Goal: Transaction & Acquisition: Purchase product/service

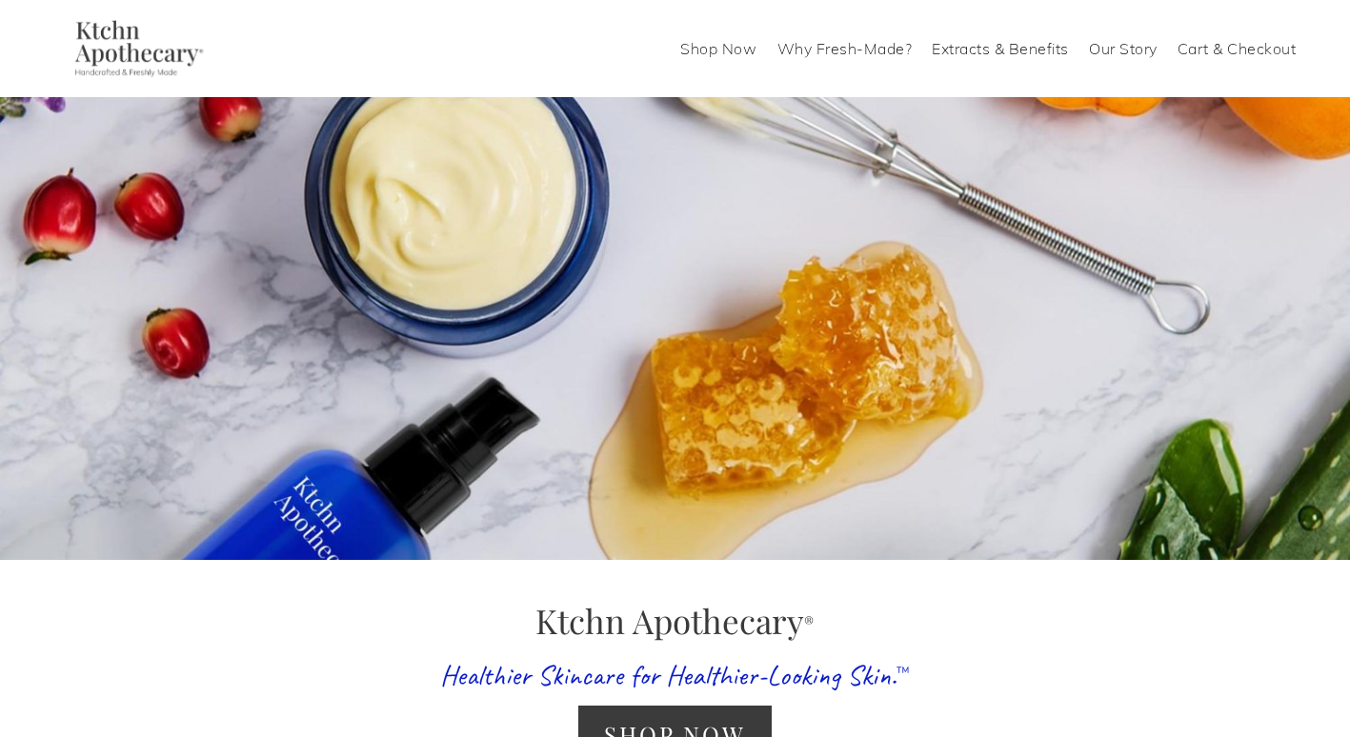
click at [1231, 46] on link "Cart & Checkout" at bounding box center [1236, 48] width 119 height 30
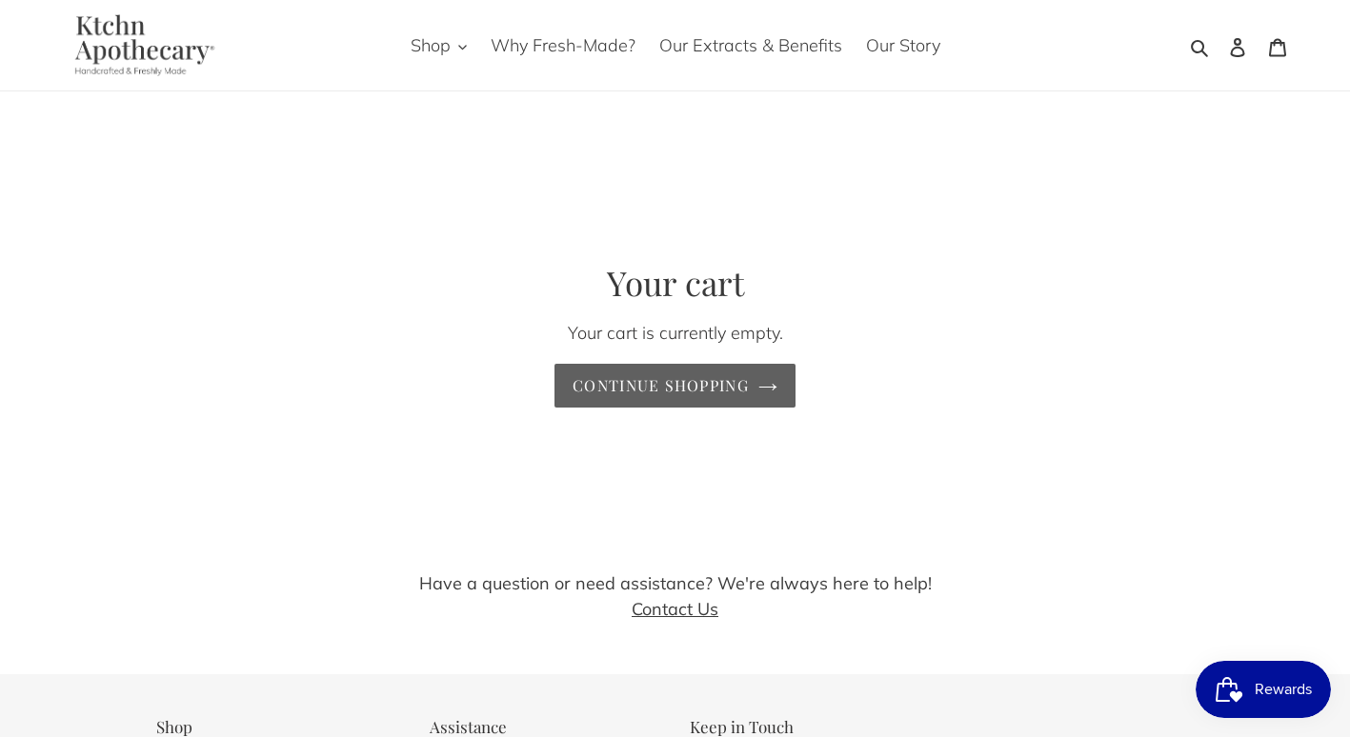
click at [683, 389] on link "Continue shopping" at bounding box center [674, 386] width 241 height 44
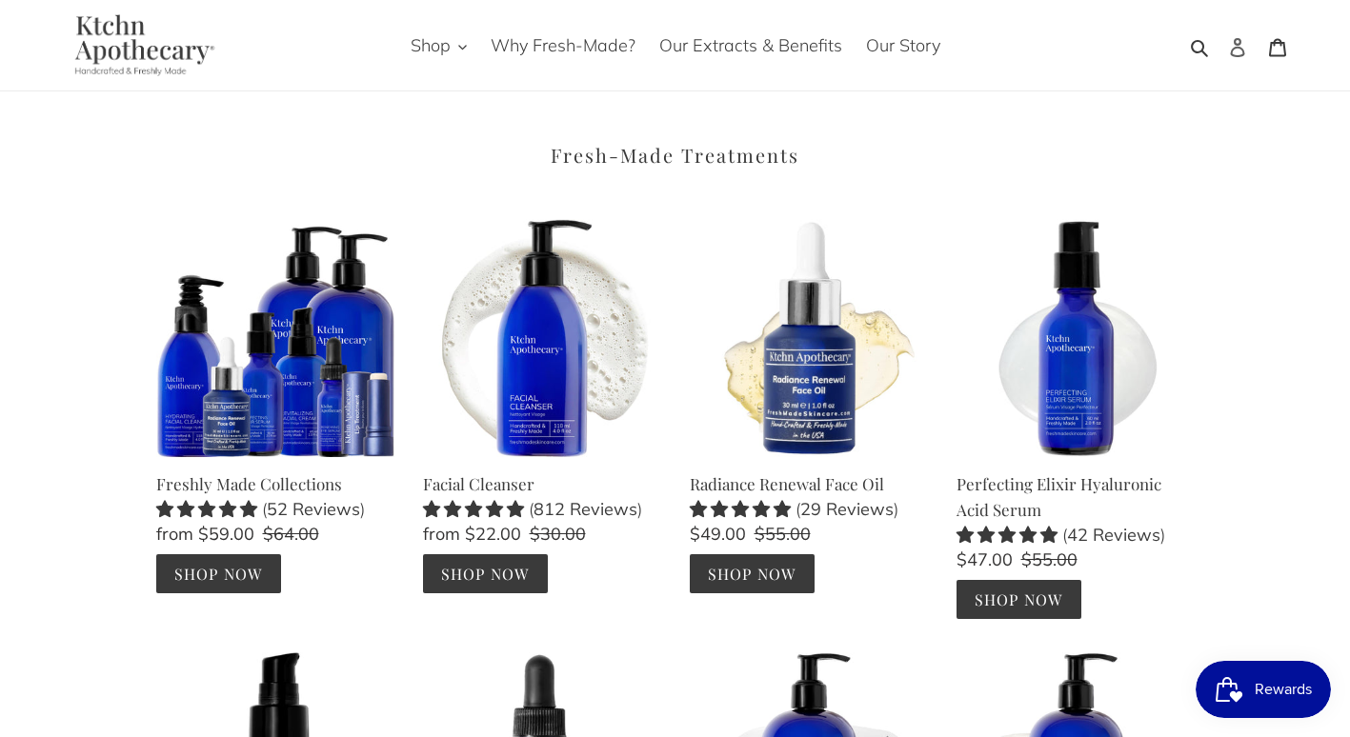
click at [1238, 39] on icon at bounding box center [1237, 47] width 14 height 19
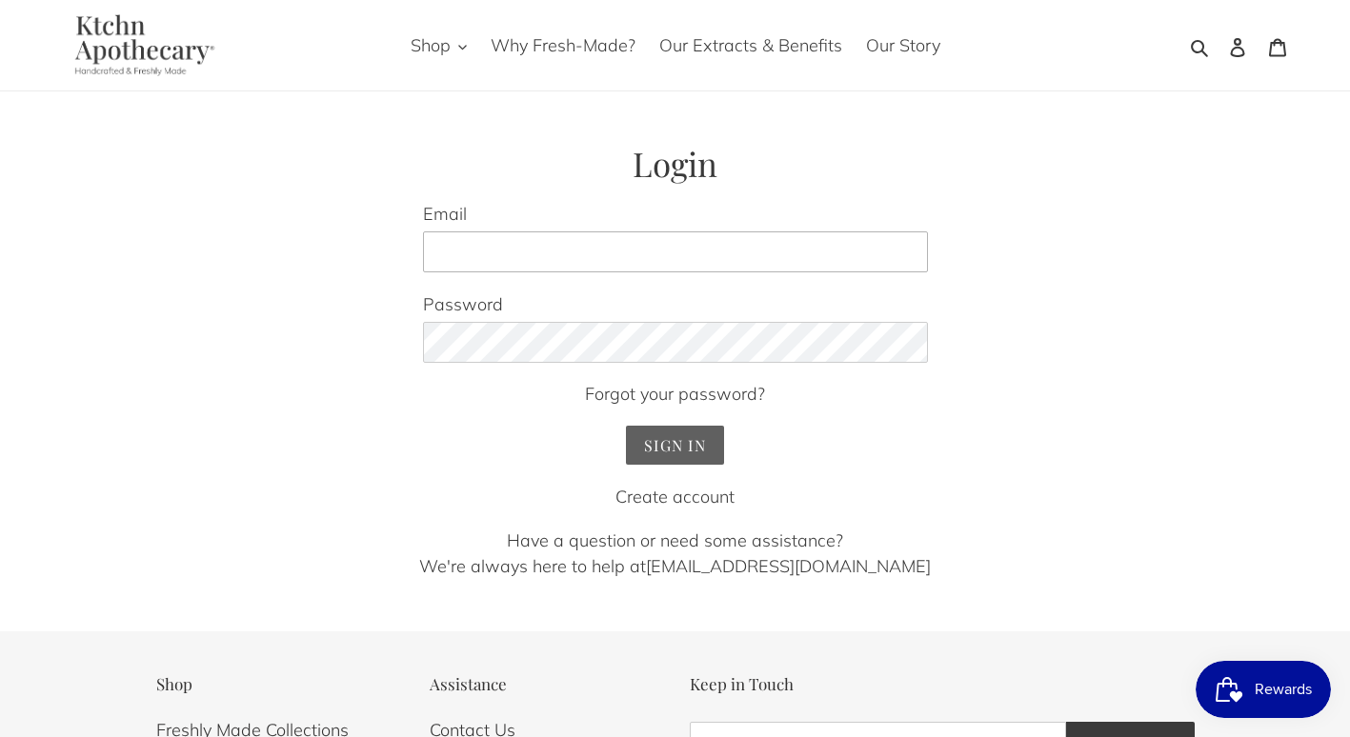
type input "[EMAIL_ADDRESS][DOMAIN_NAME]"
click at [643, 449] on input "Sign In" at bounding box center [675, 445] width 98 height 39
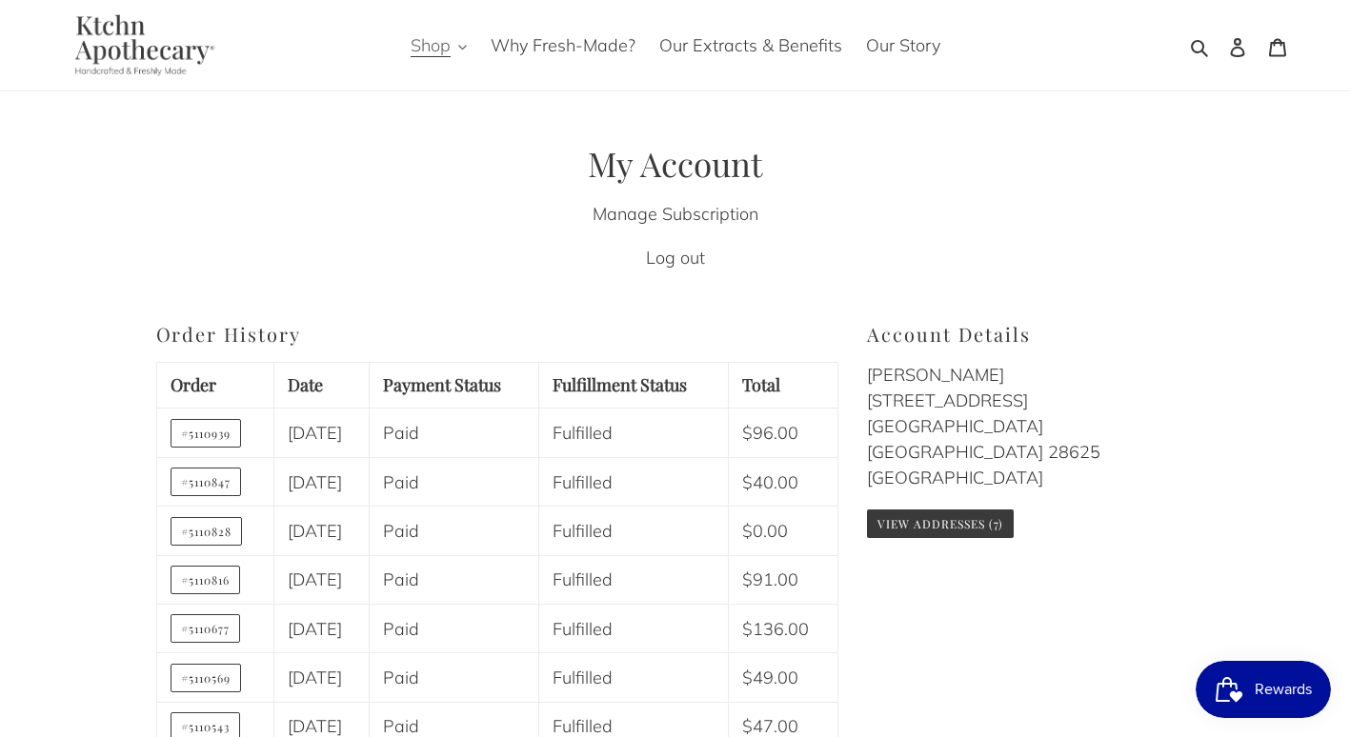
click at [432, 44] on span "Shop" at bounding box center [431, 45] width 40 height 23
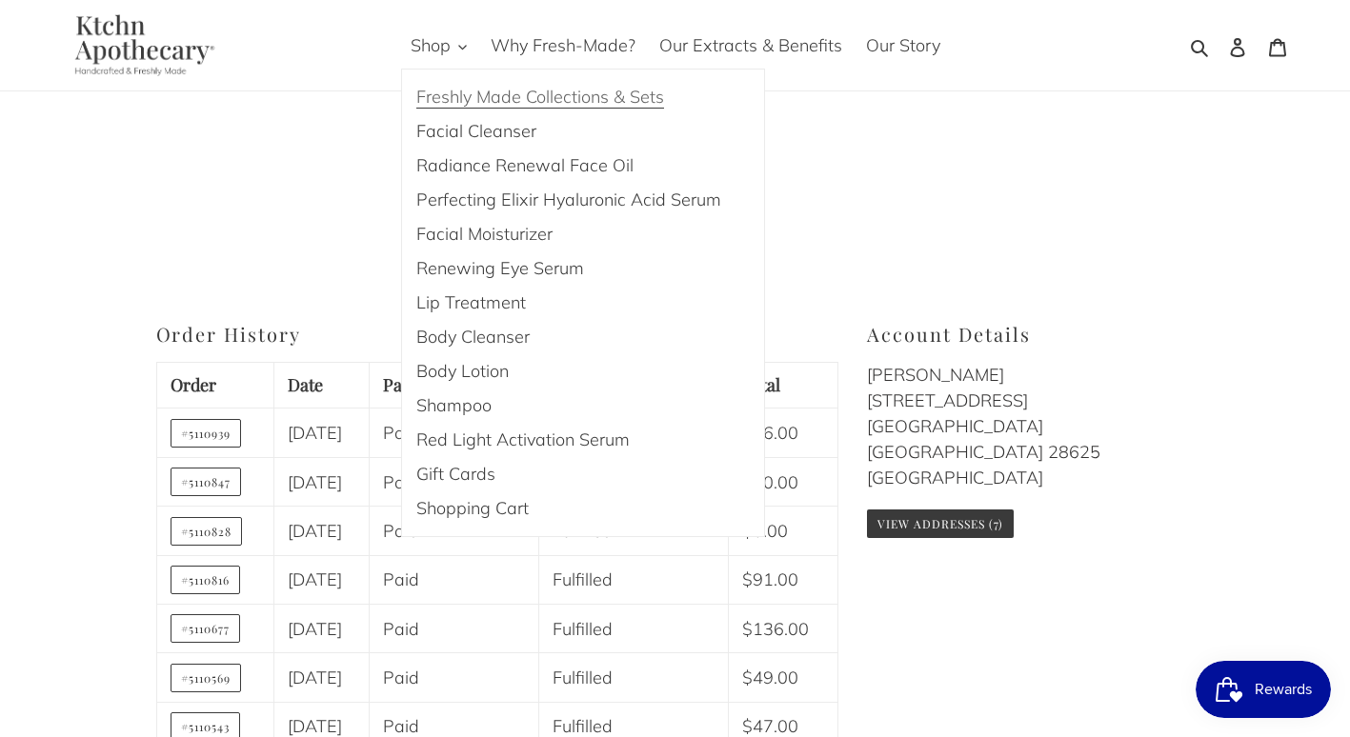
click at [476, 98] on span "Freshly Made Collections & Sets" at bounding box center [540, 97] width 248 height 23
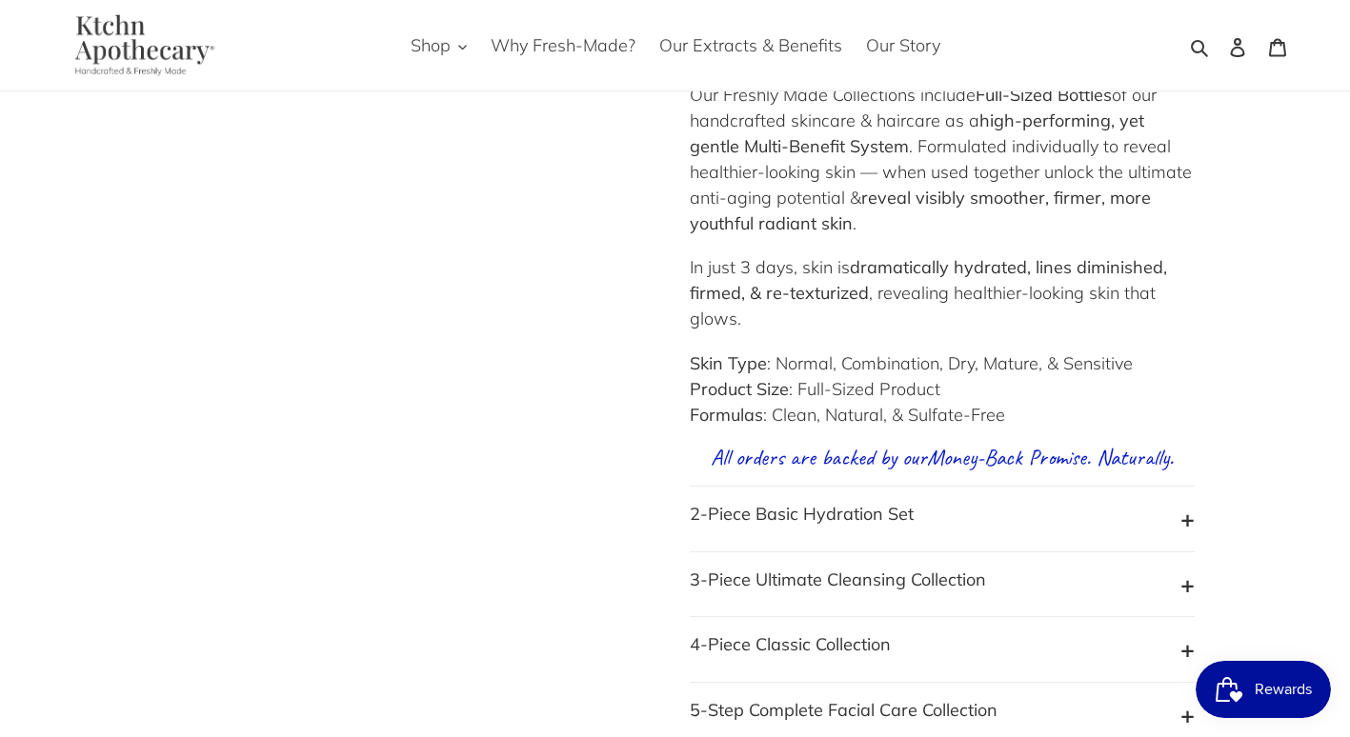
scroll to position [572, 0]
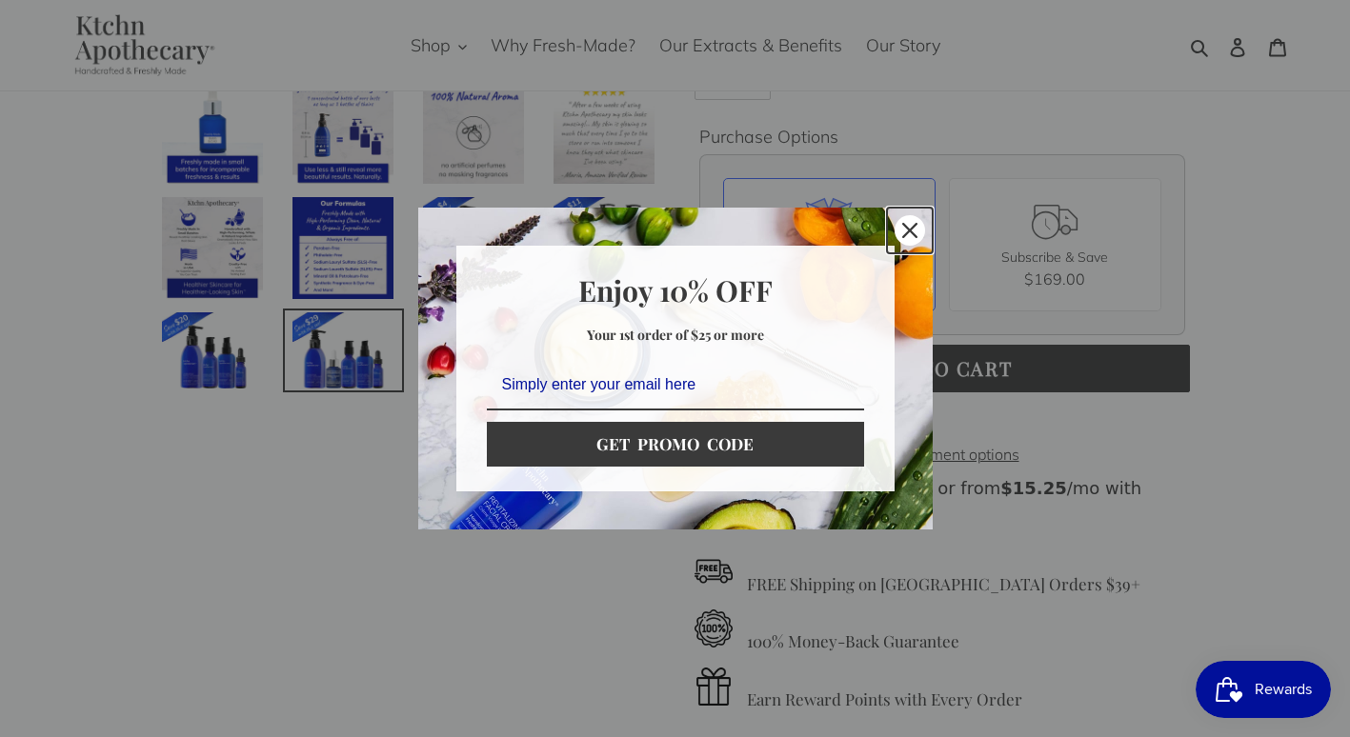
click at [913, 227] on icon "close icon" at bounding box center [909, 230] width 15 height 15
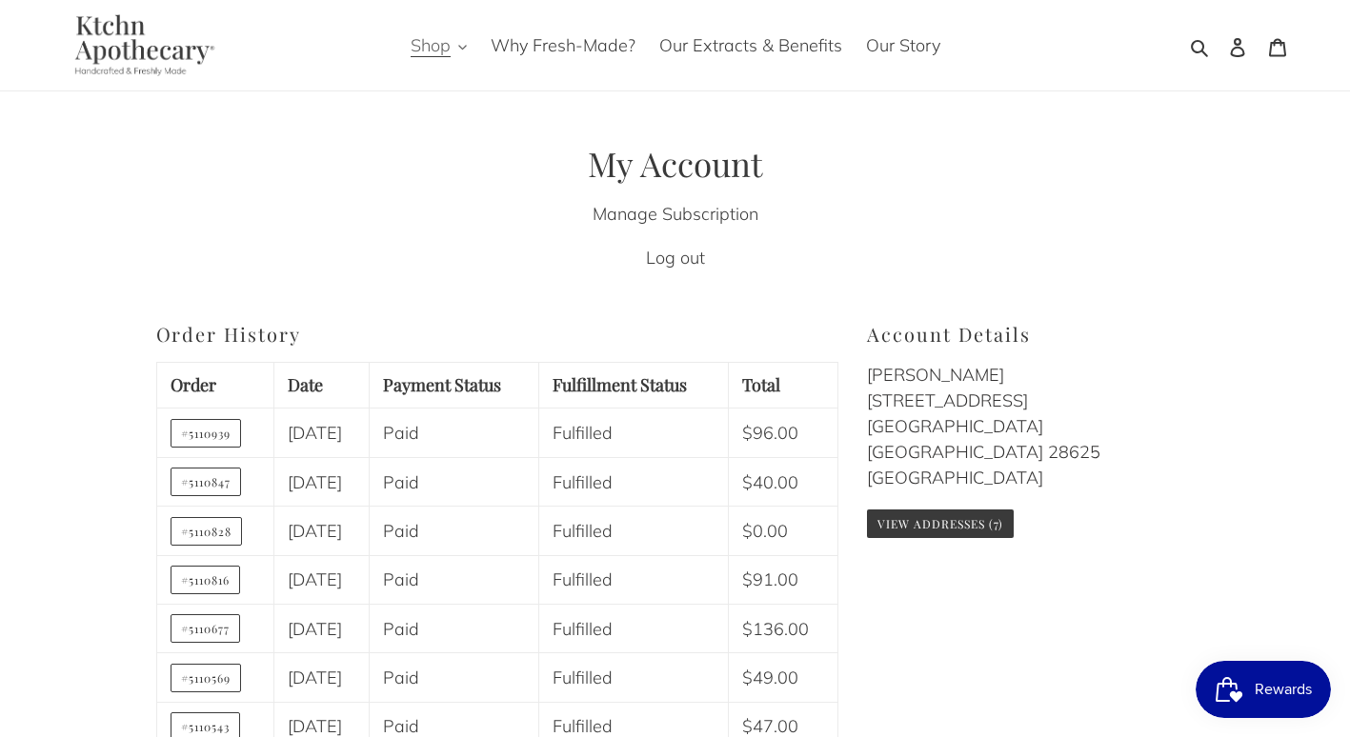
click at [414, 42] on span "Shop" at bounding box center [431, 45] width 40 height 23
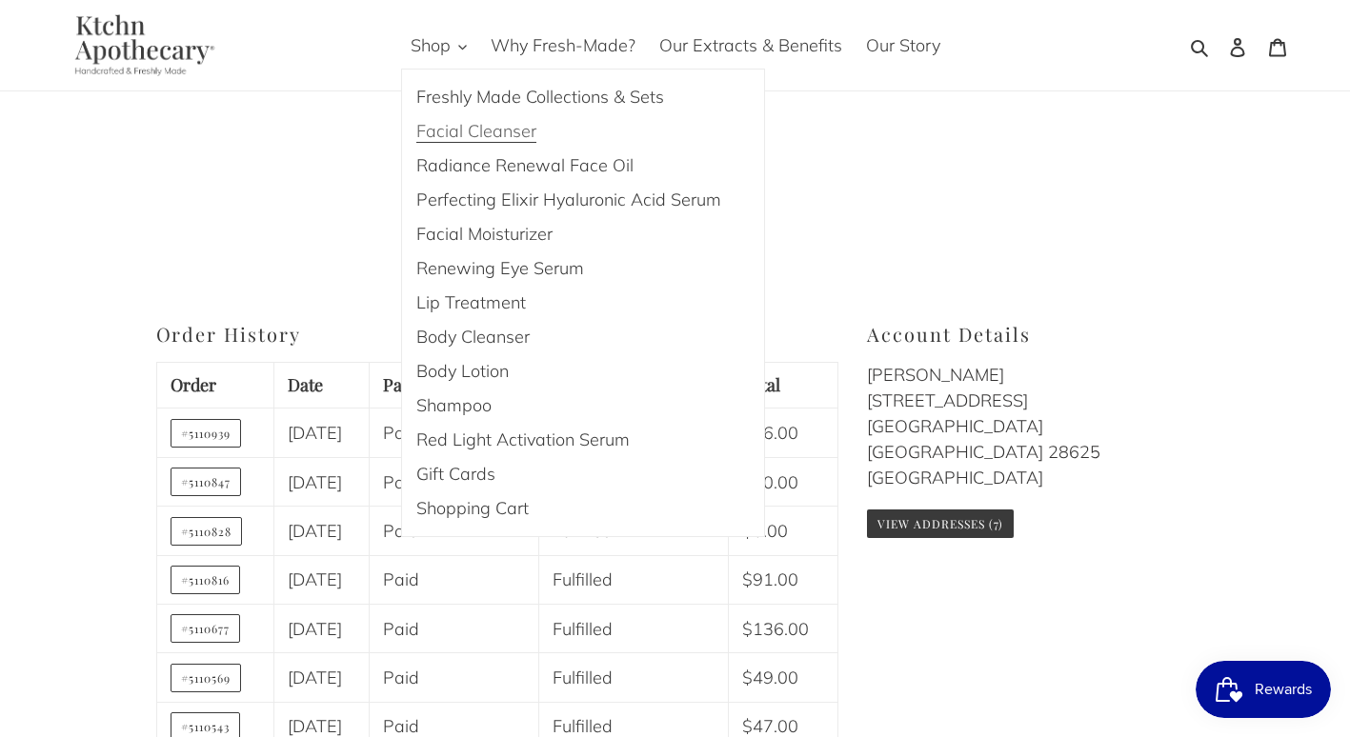
click at [446, 129] on span "Facial Cleanser" at bounding box center [476, 131] width 120 height 23
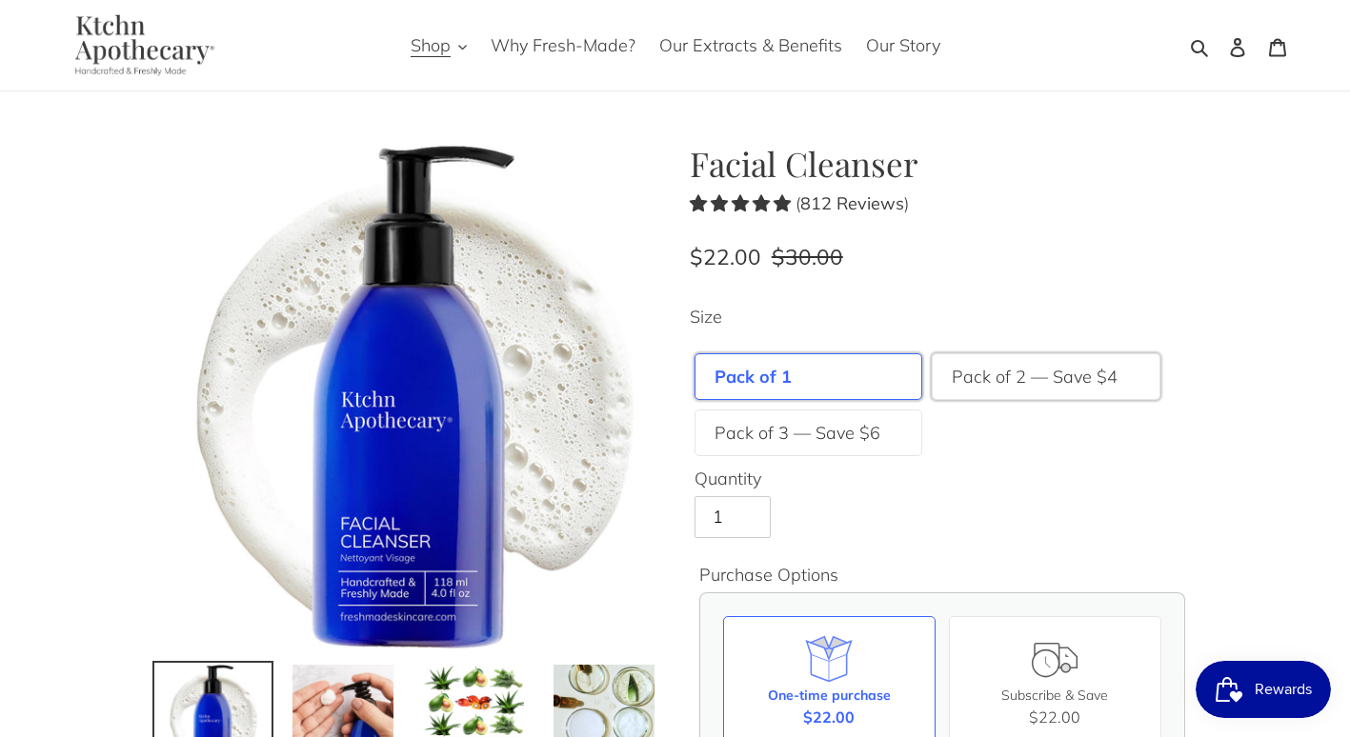
click at [1005, 368] on label "Pack of 2 — Save $4" at bounding box center [1035, 377] width 166 height 26
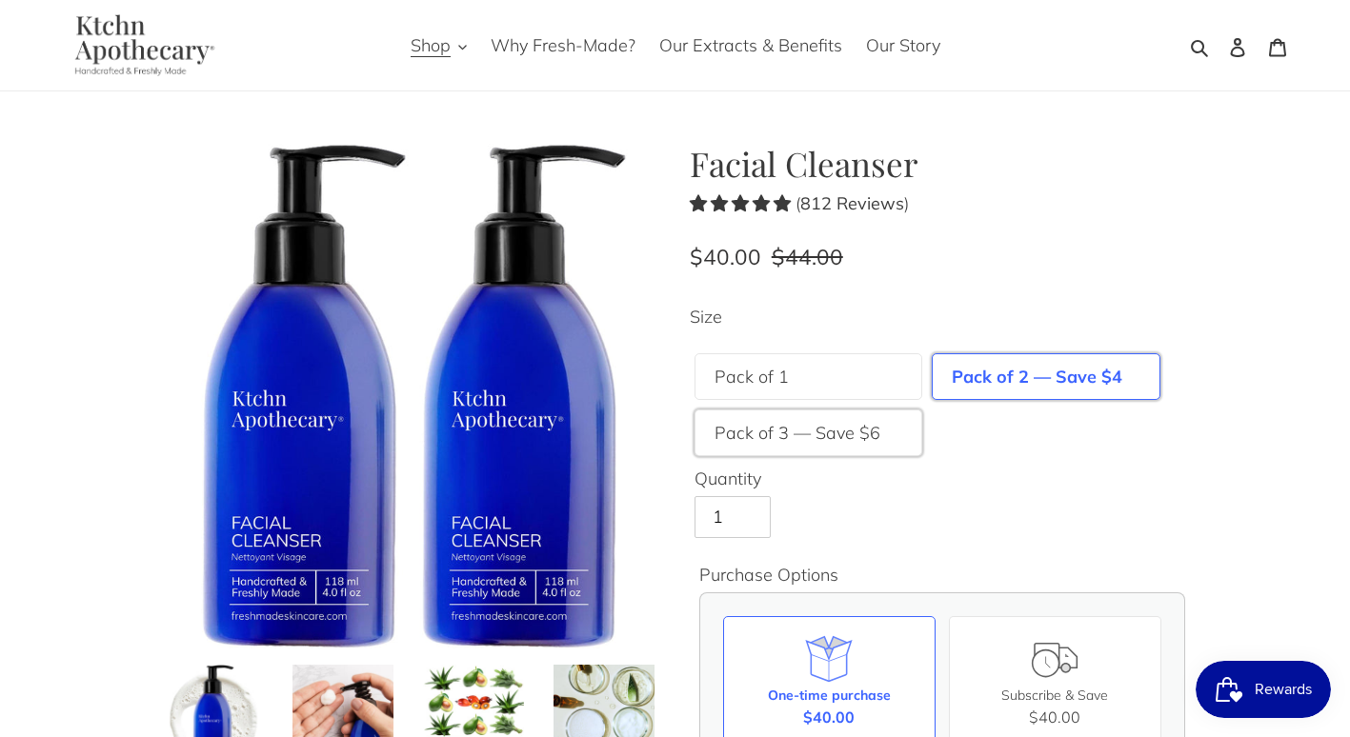
click at [855, 428] on label "Pack of 3 — Save $6" at bounding box center [797, 433] width 166 height 26
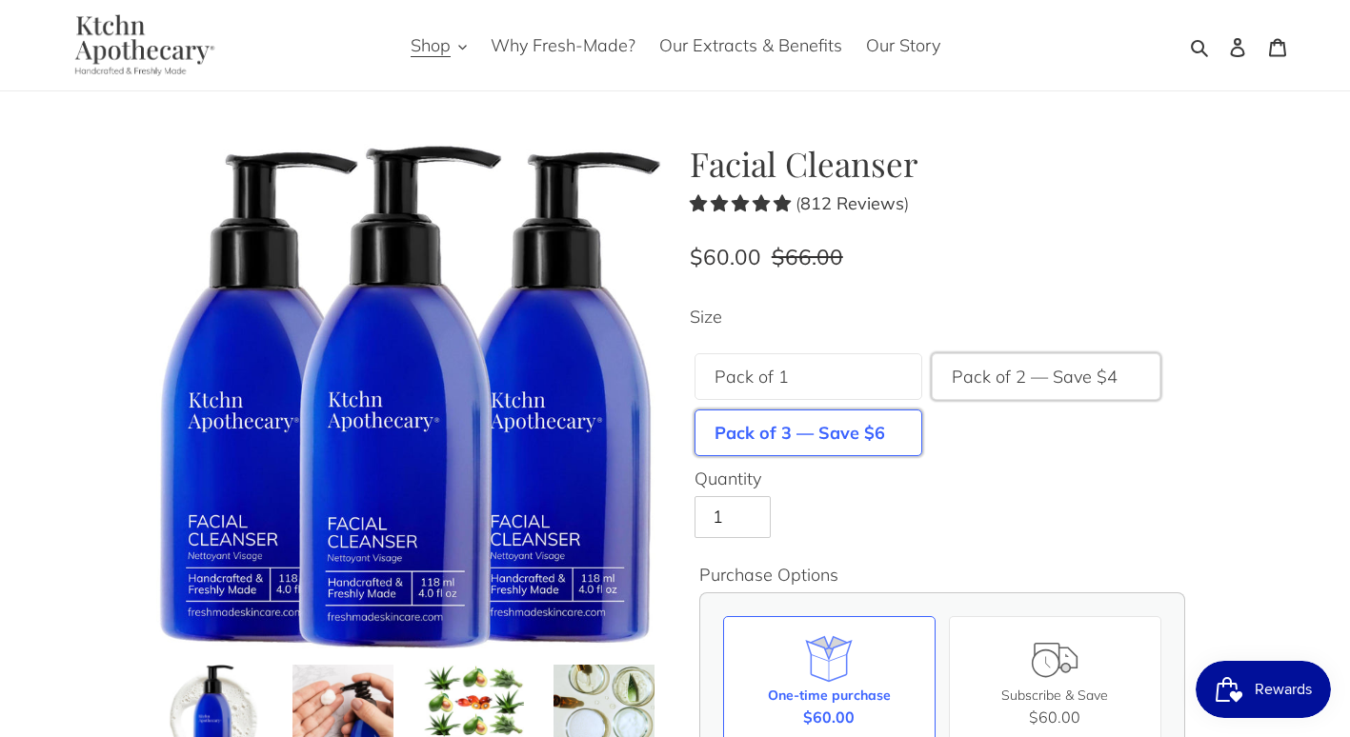
click at [991, 382] on label "Pack of 2 — Save $4" at bounding box center [1035, 377] width 166 height 26
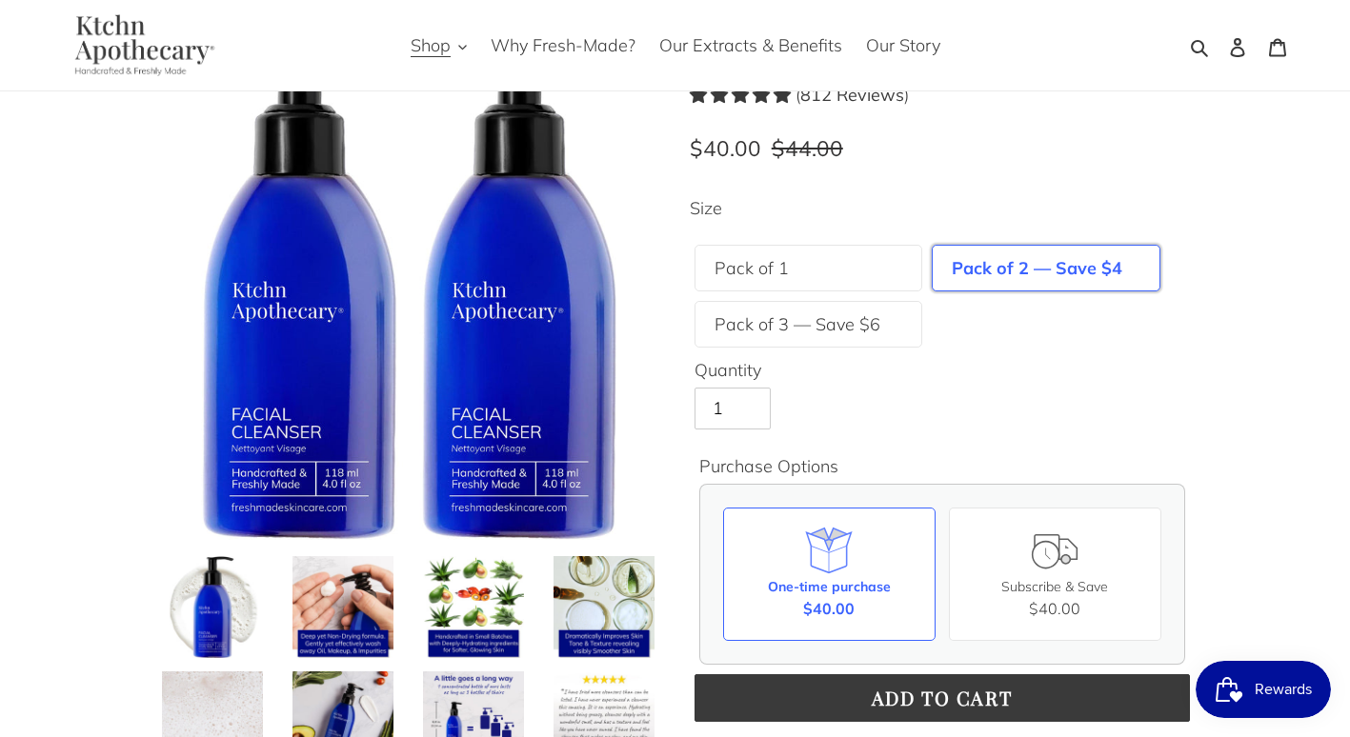
scroll to position [381, 0]
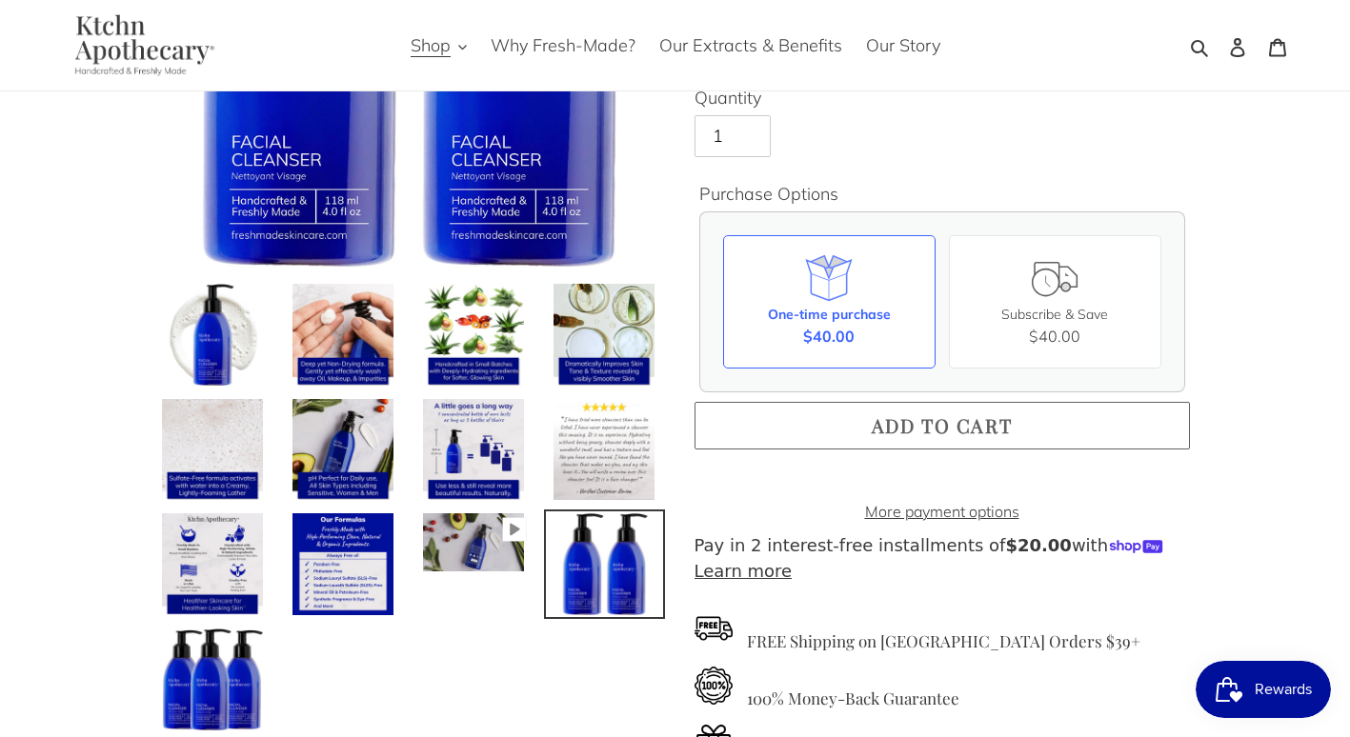
click at [866, 425] on button "Add to cart" at bounding box center [941, 426] width 495 height 48
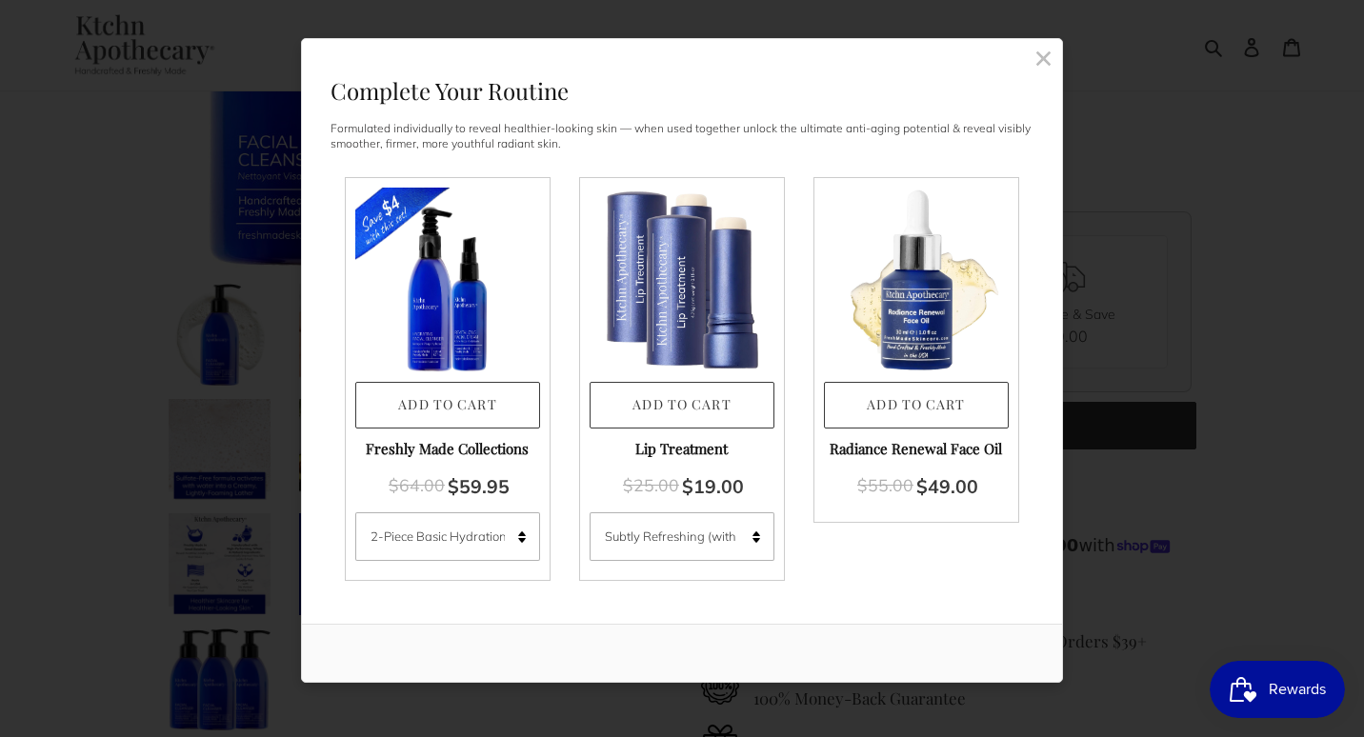
click at [1042, 58] on rect at bounding box center [1043, 58] width 17 height 17
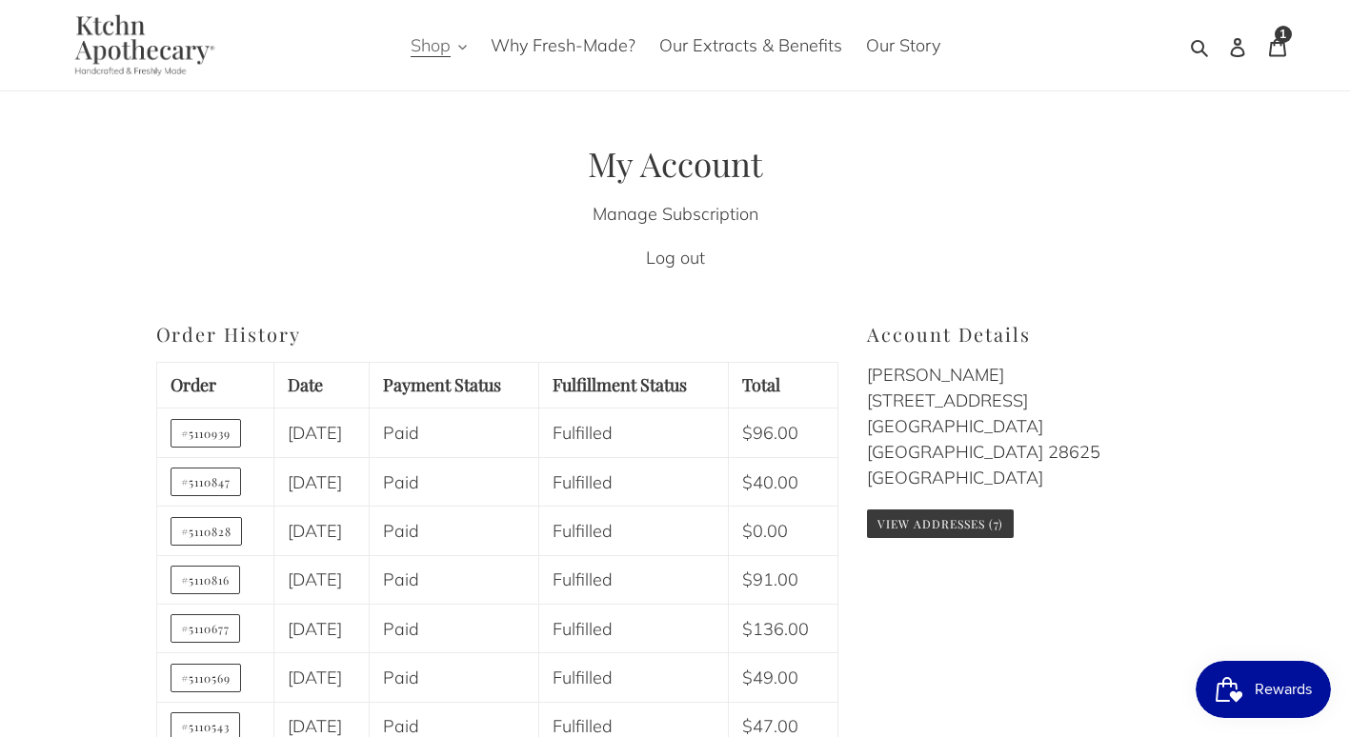
click at [455, 55] on button "Shop" at bounding box center [438, 45] width 75 height 31
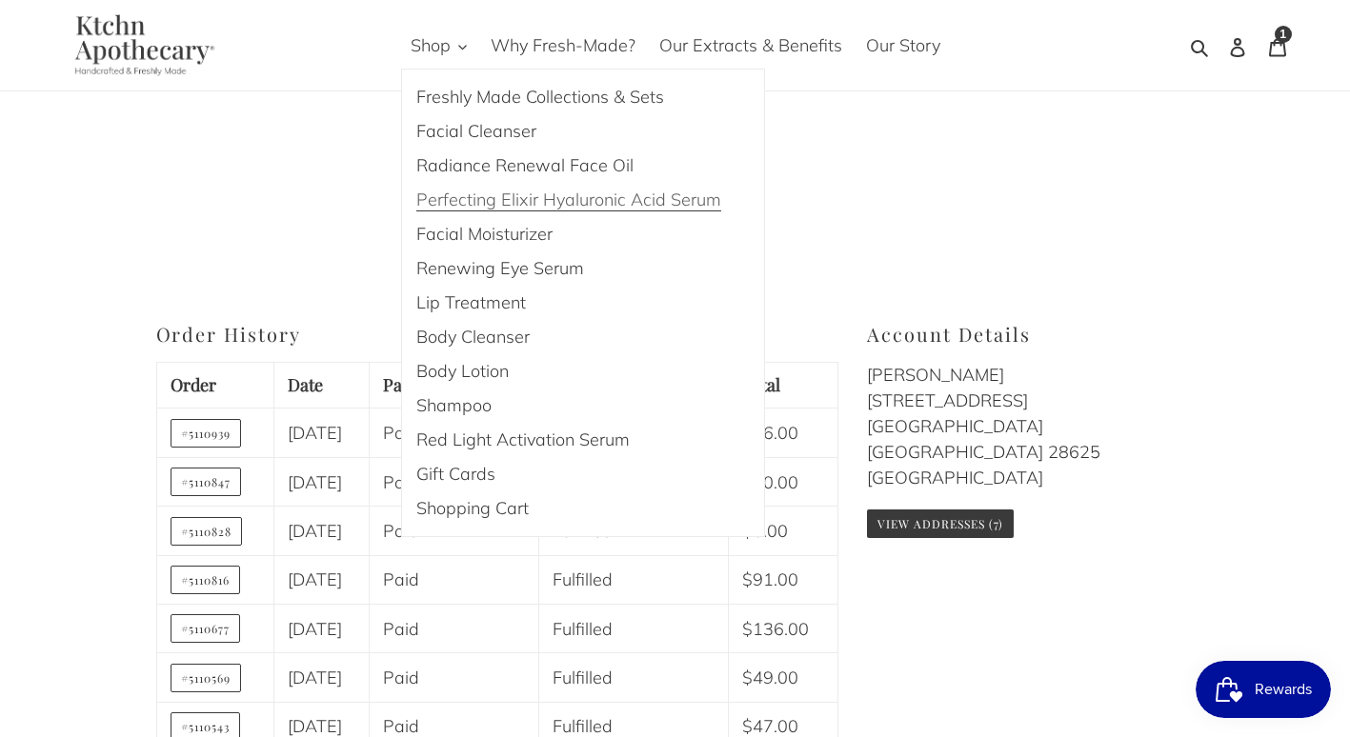
click at [466, 200] on span "Perfecting Elixir Hyaluronic Acid Serum" at bounding box center [568, 200] width 305 height 23
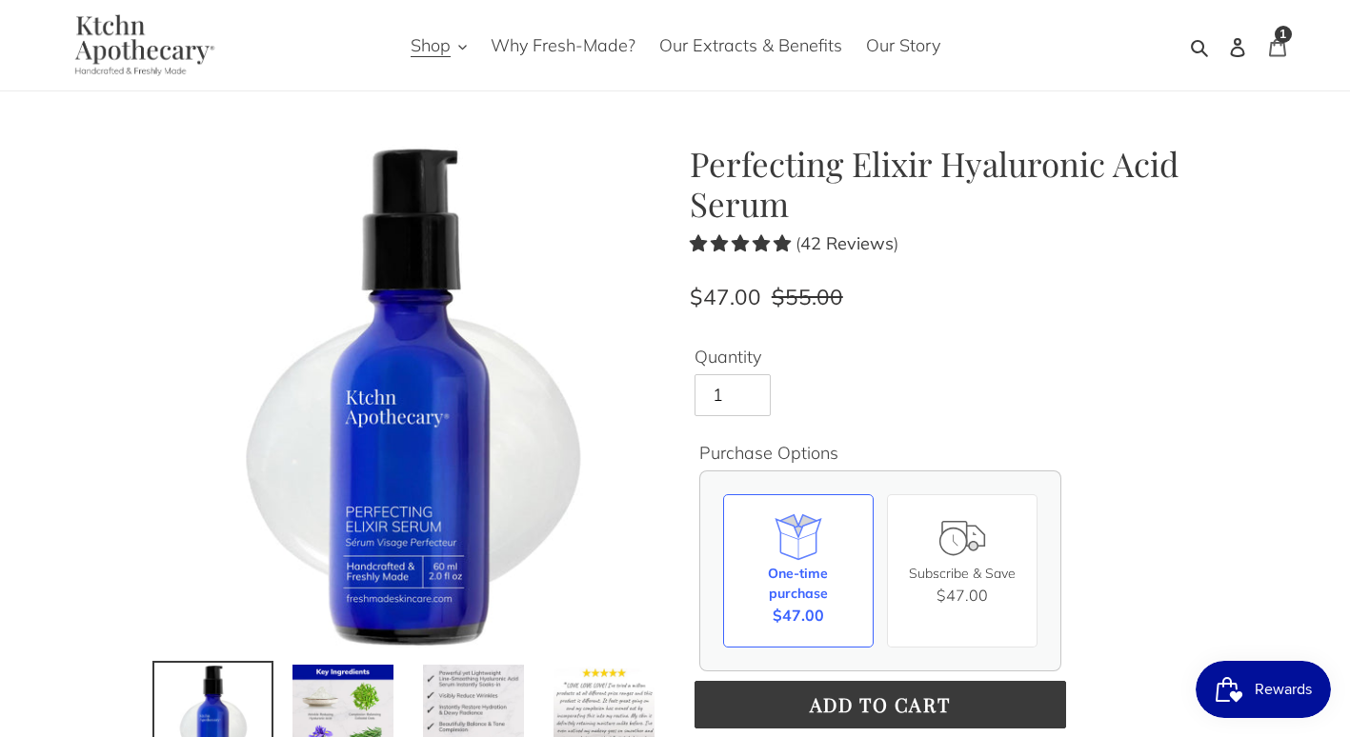
click at [1276, 36] on div "1 item" at bounding box center [1283, 34] width 17 height 17
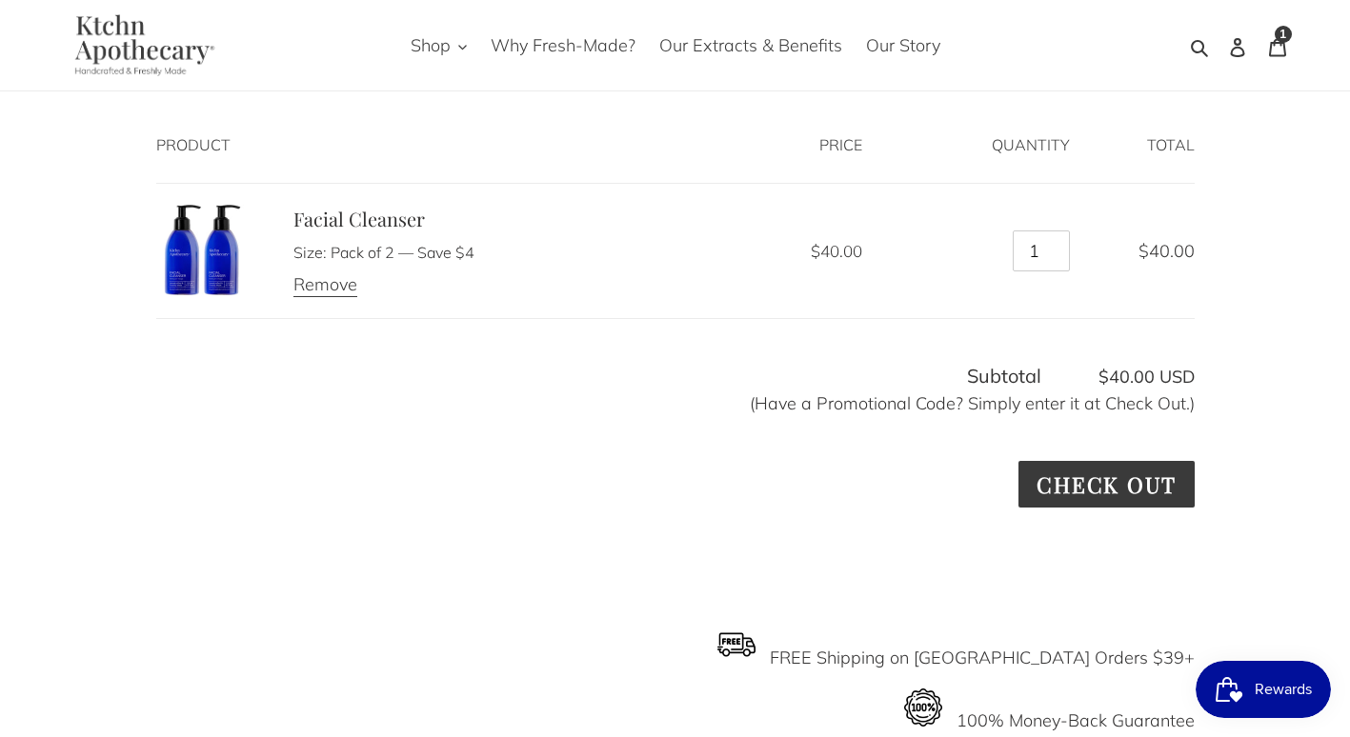
scroll to position [191, 0]
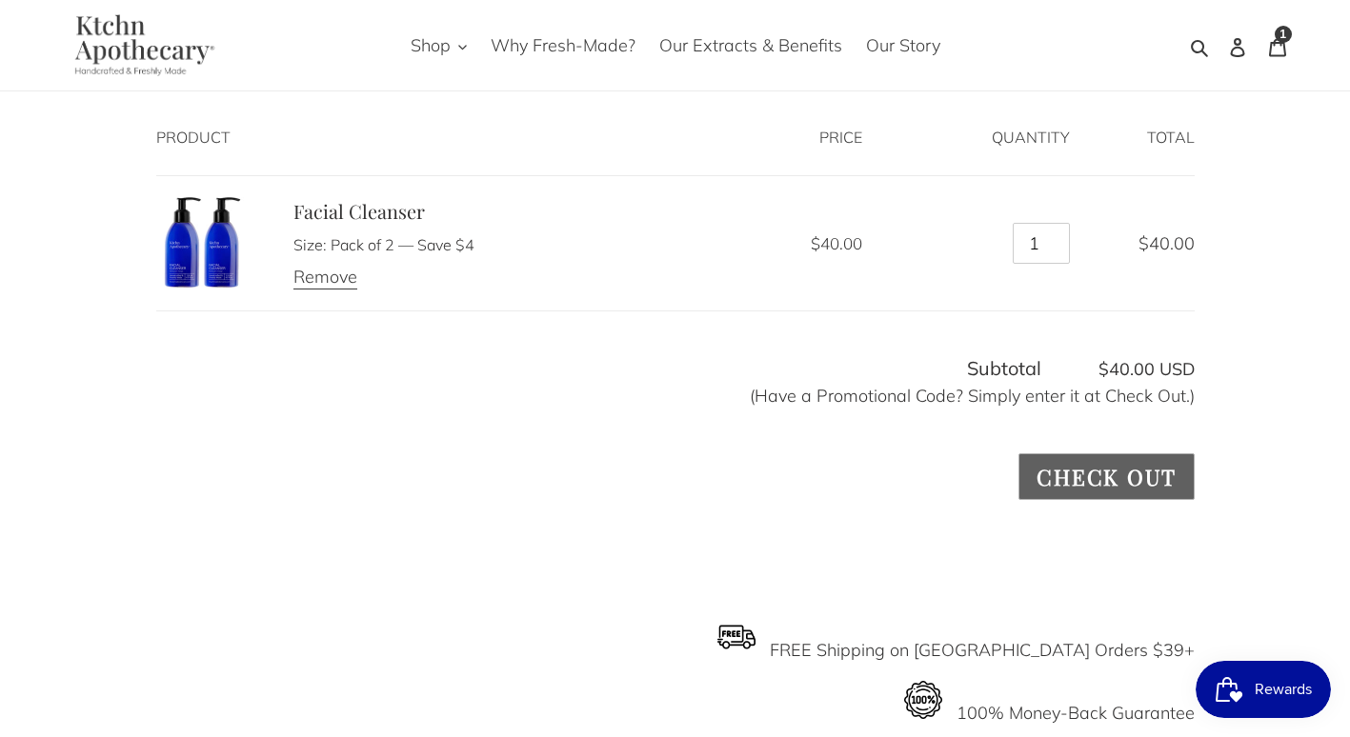
click at [1093, 462] on input "Check out" at bounding box center [1105, 476] width 175 height 47
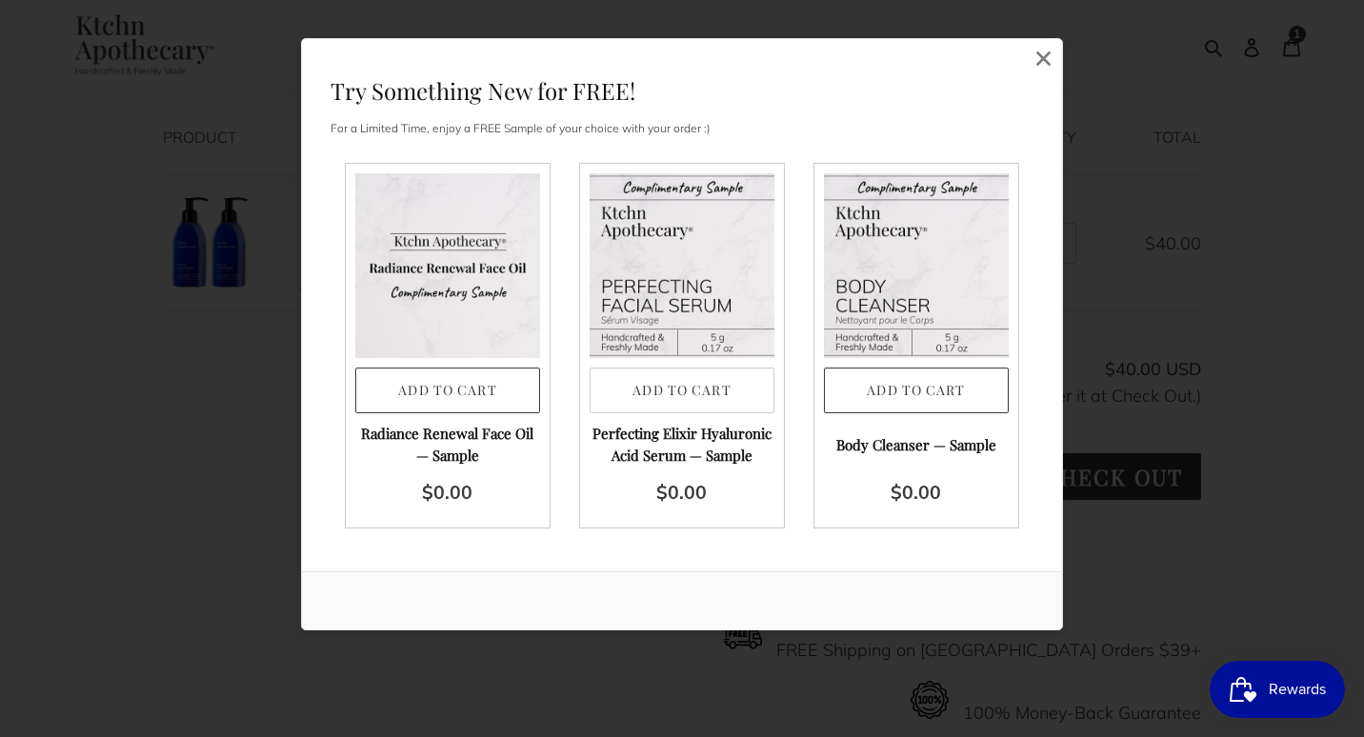
click at [678, 389] on button "Add to Cart" at bounding box center [682, 391] width 185 height 47
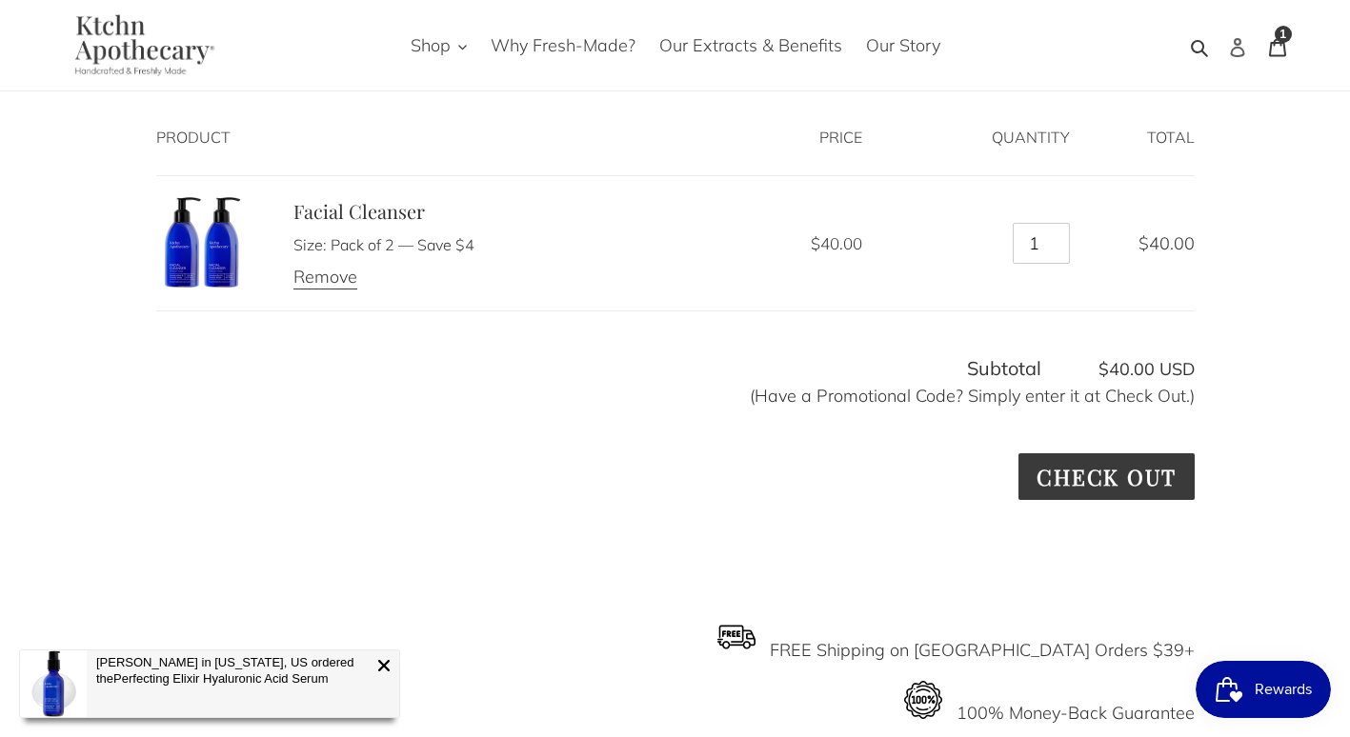
click at [1239, 44] on icon at bounding box center [1237, 47] width 14 height 19
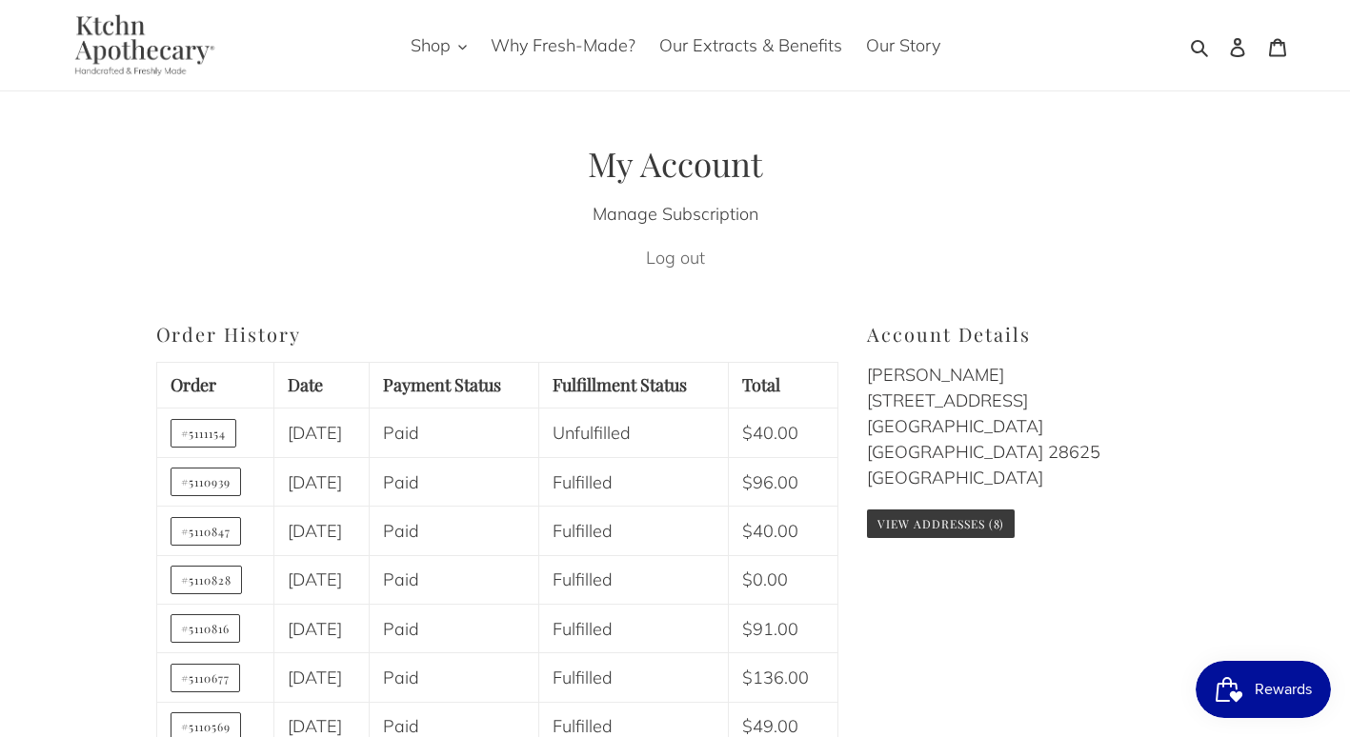
click at [674, 261] on link "Log out" at bounding box center [675, 258] width 59 height 22
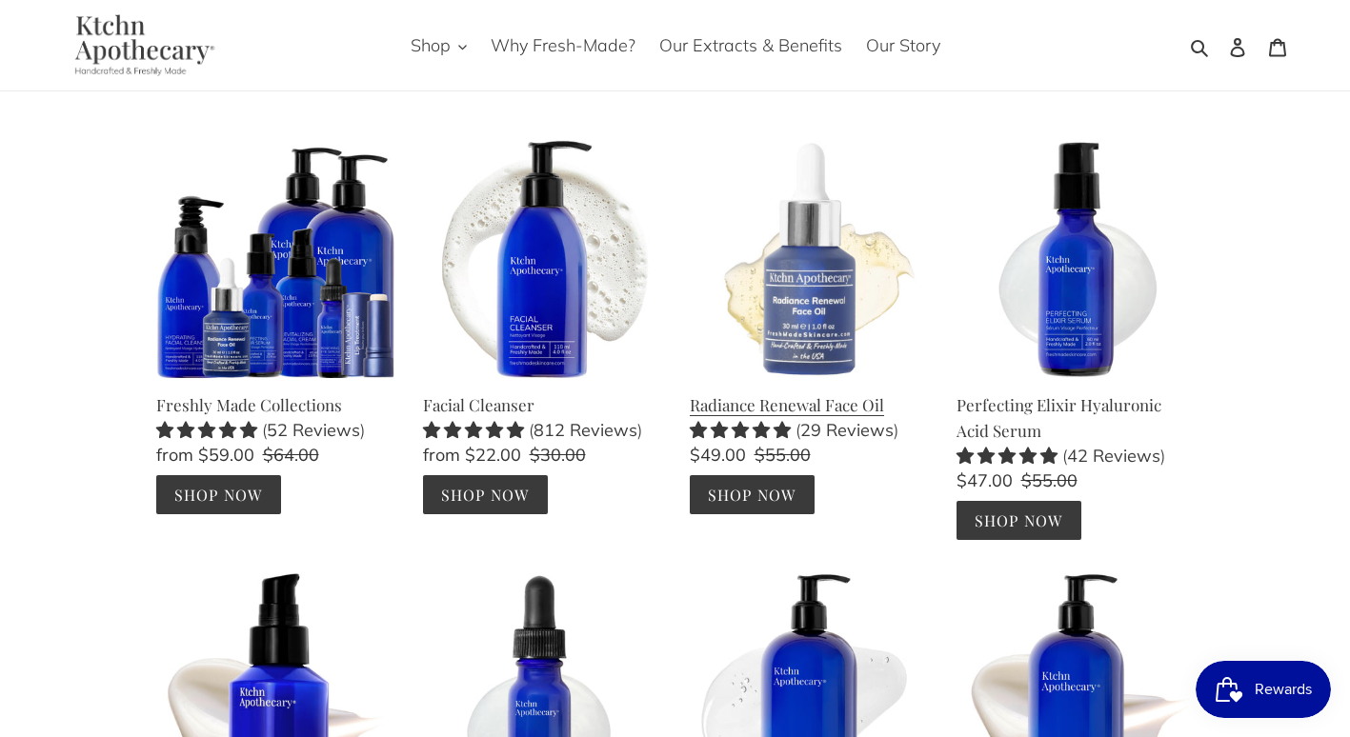
scroll to position [381, 0]
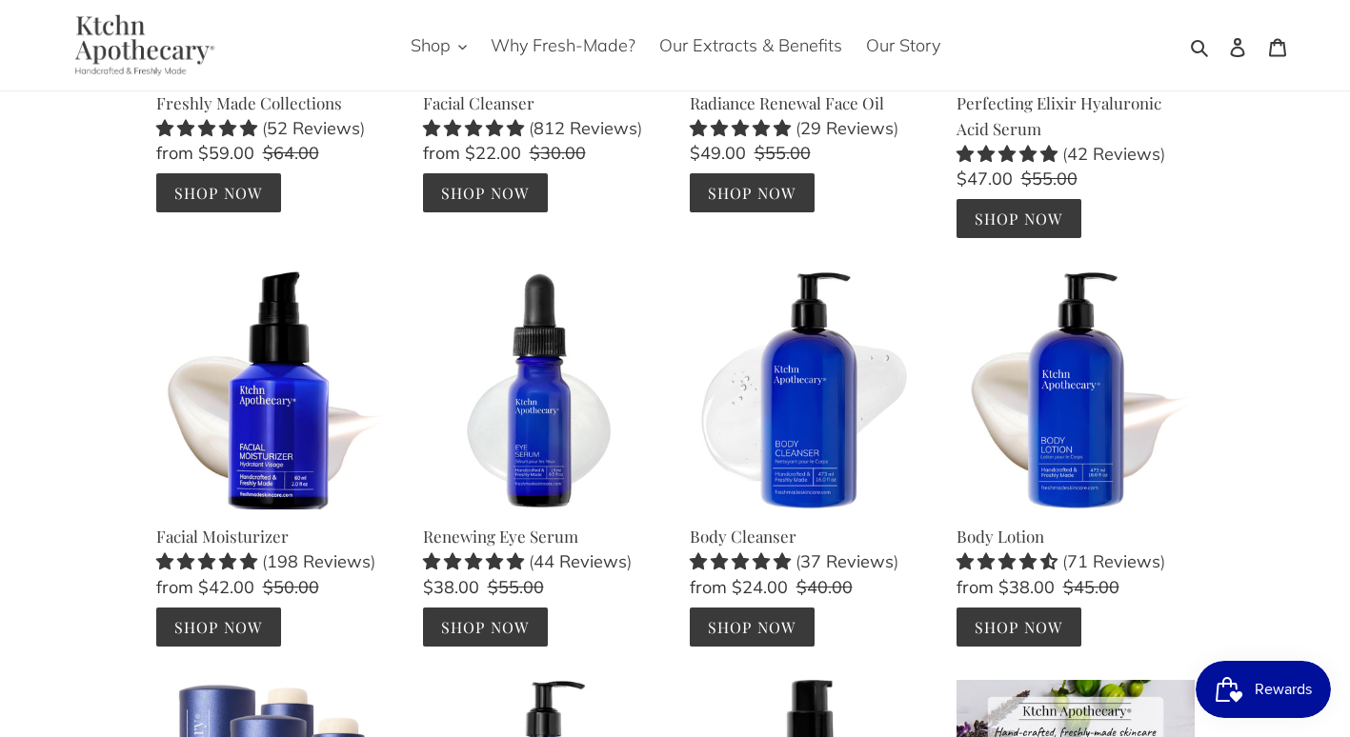
click at [1281, 678] on span "Rewards" at bounding box center [1283, 689] width 57 height 29
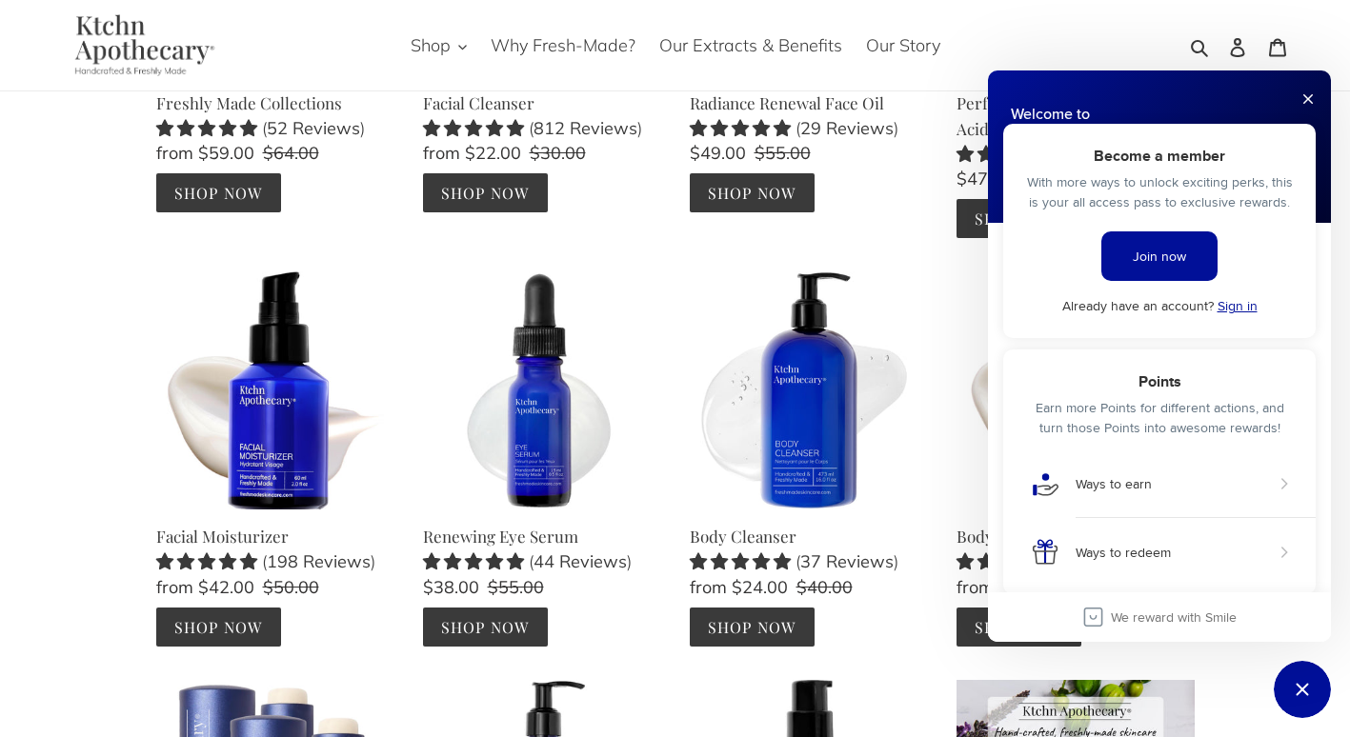
scroll to position [0, 0]
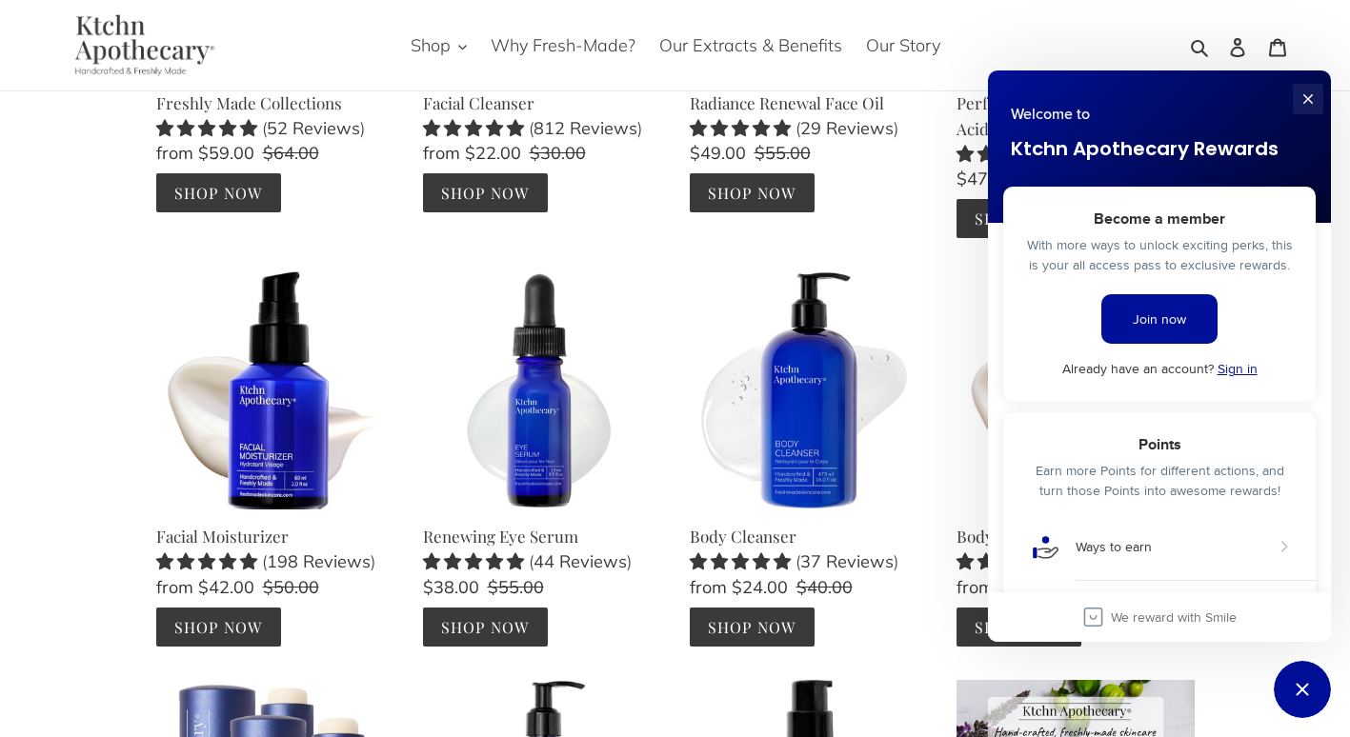
click at [1308, 92] on button "Close" at bounding box center [1308, 99] width 30 height 30
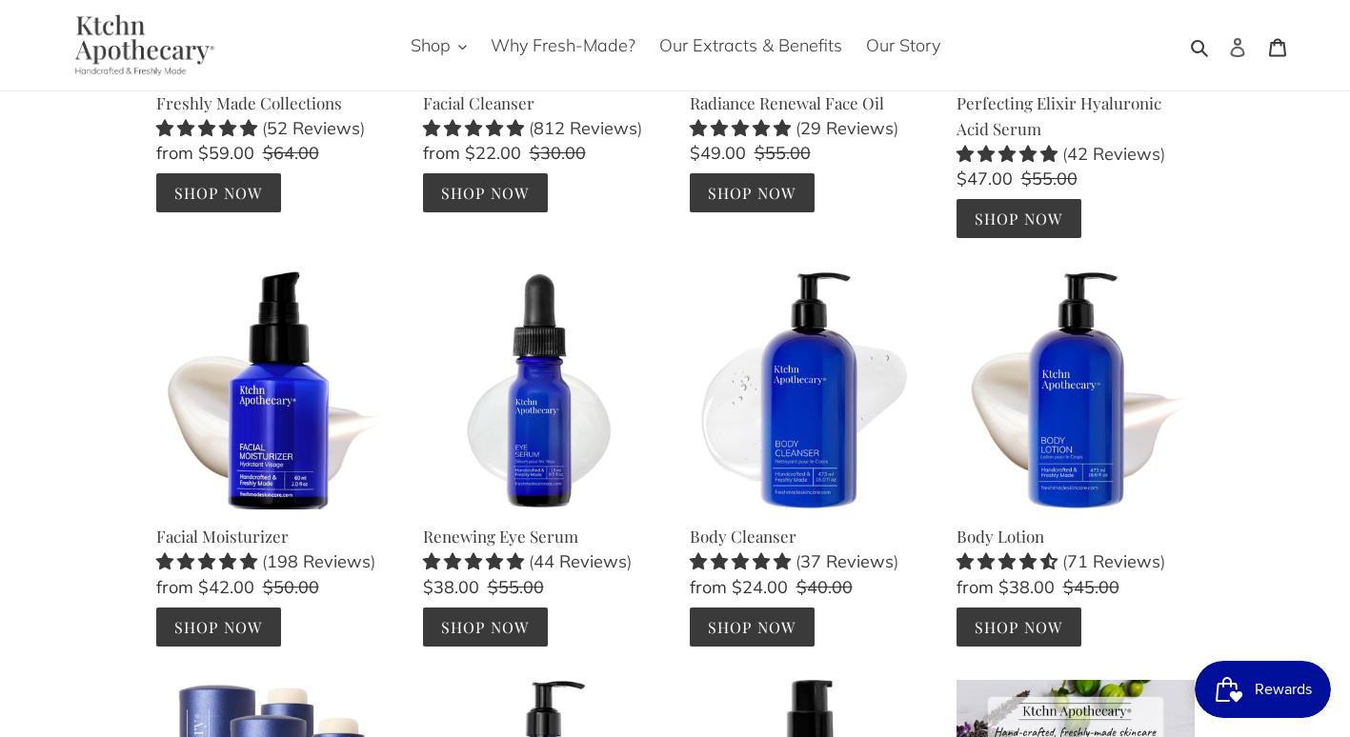
click at [1225, 42] on link "Log in" at bounding box center [1237, 45] width 40 height 45
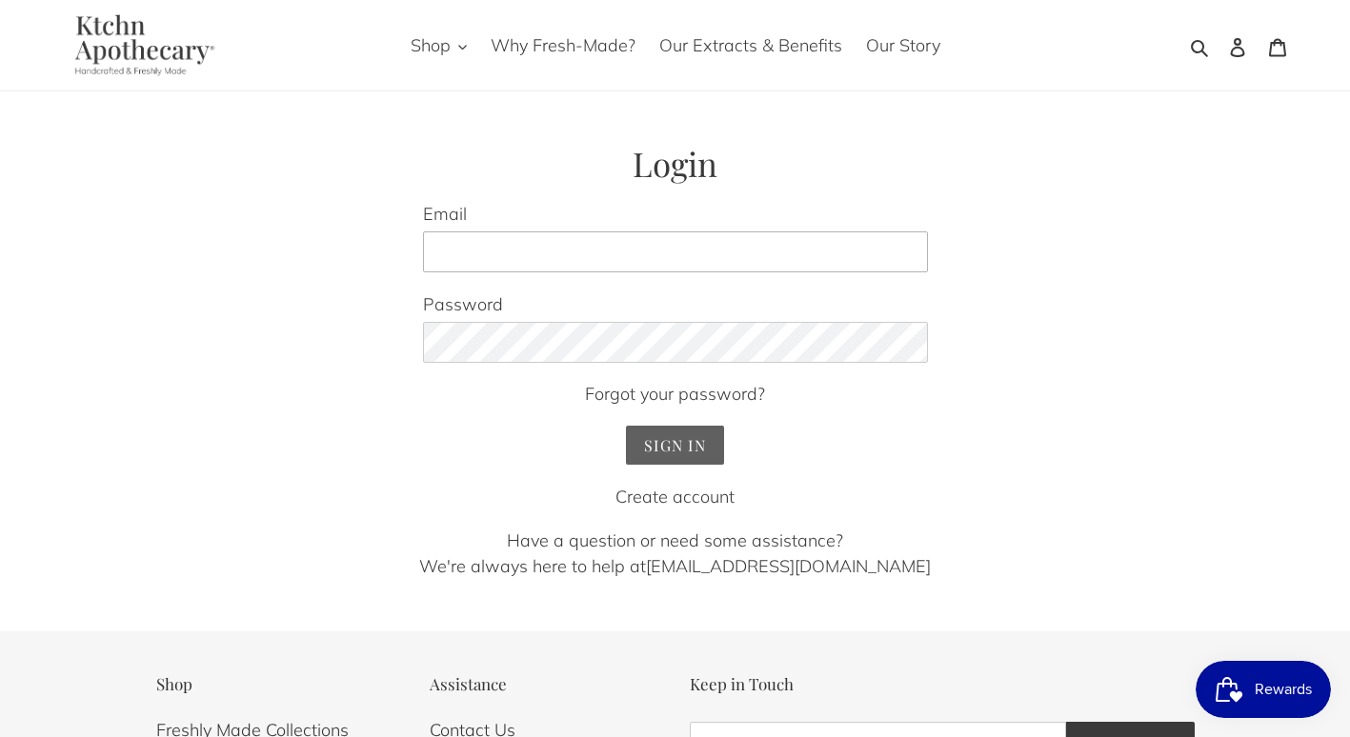
type input "pstewart@gilbertengineering.com"
click at [658, 449] on input "Sign In" at bounding box center [675, 445] width 98 height 39
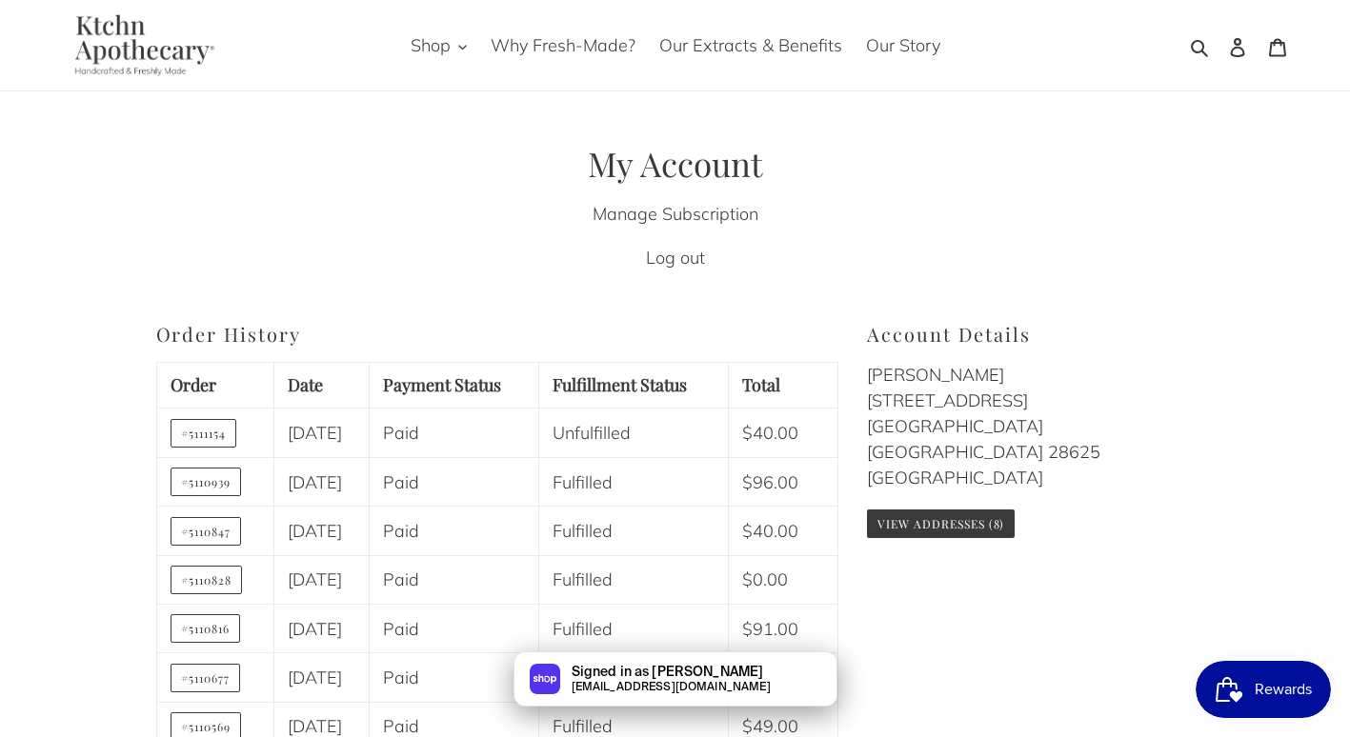
click at [1253, 683] on button "Rewards" at bounding box center [1262, 689] width 135 height 57
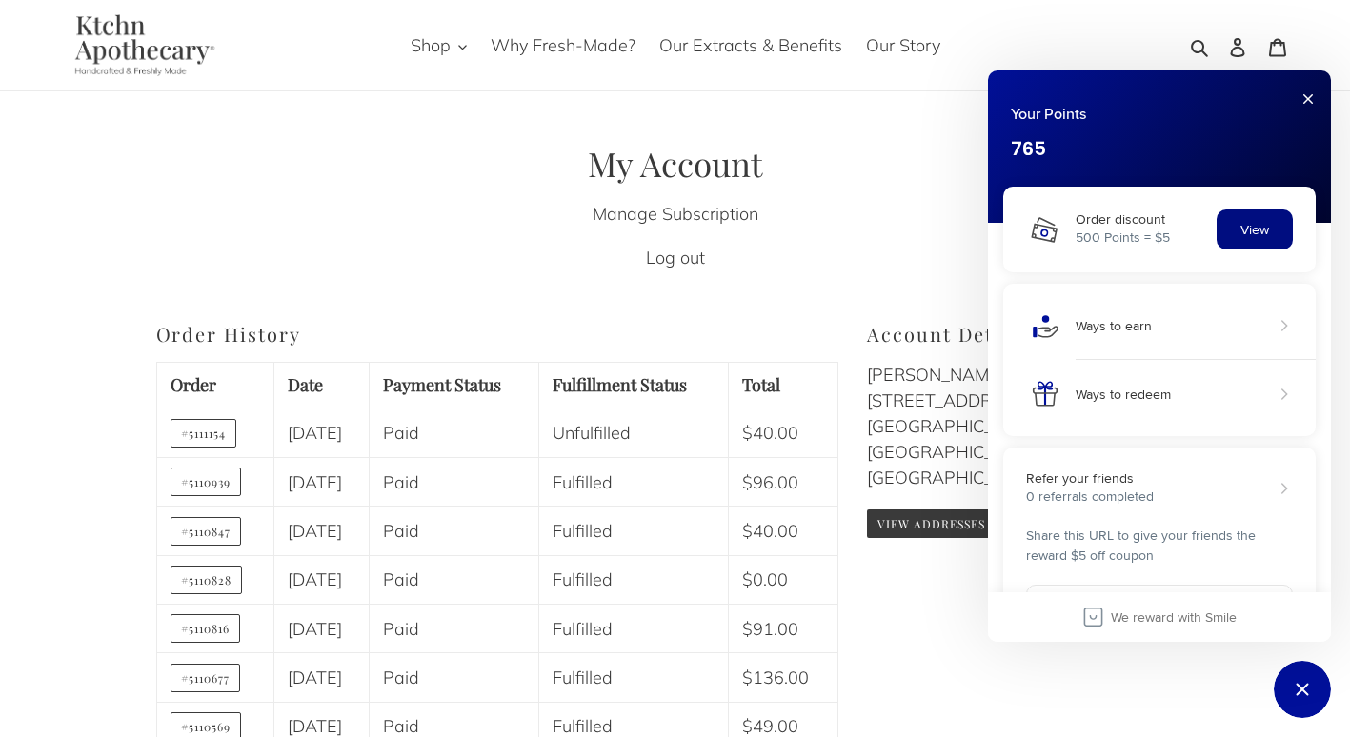
click at [1252, 228] on button "View" at bounding box center [1254, 230] width 76 height 40
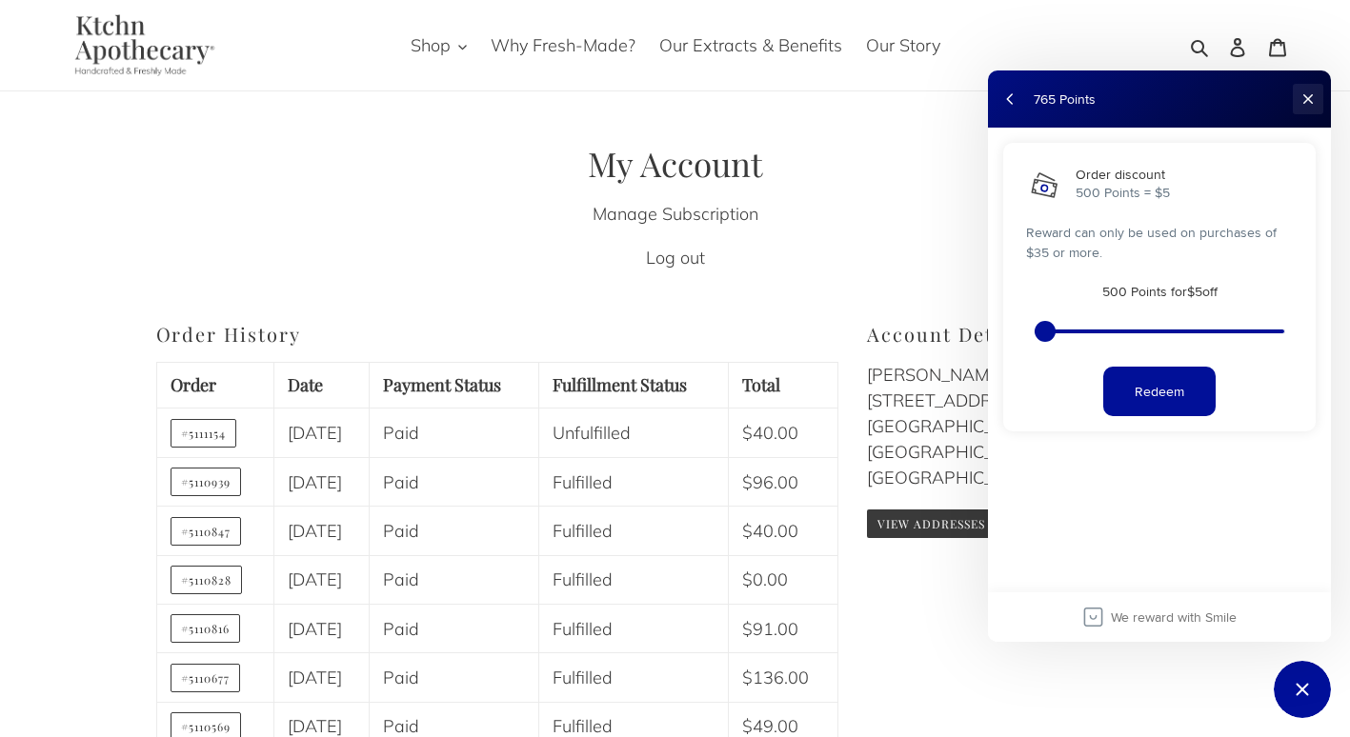
click at [1317, 97] on button "Close" at bounding box center [1308, 99] width 30 height 30
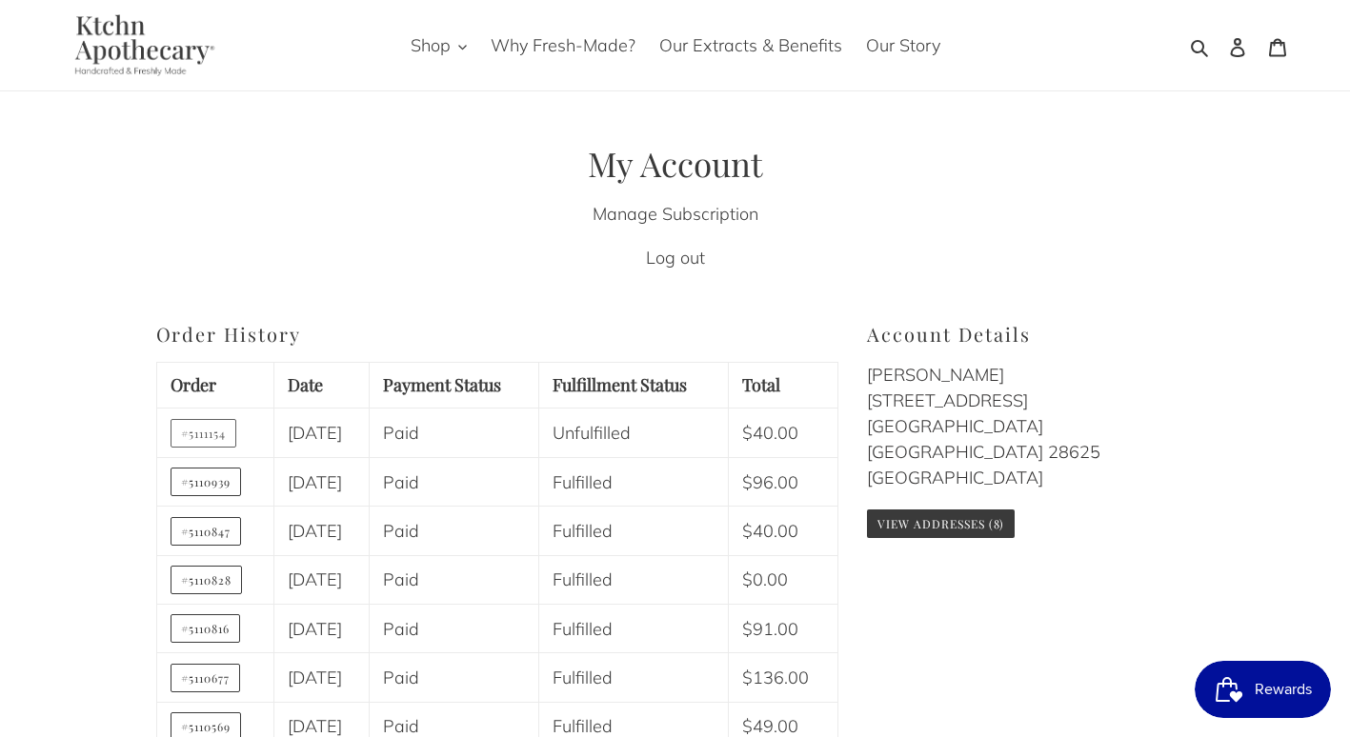
click at [198, 448] on link "#5111154" at bounding box center [204, 433] width 67 height 29
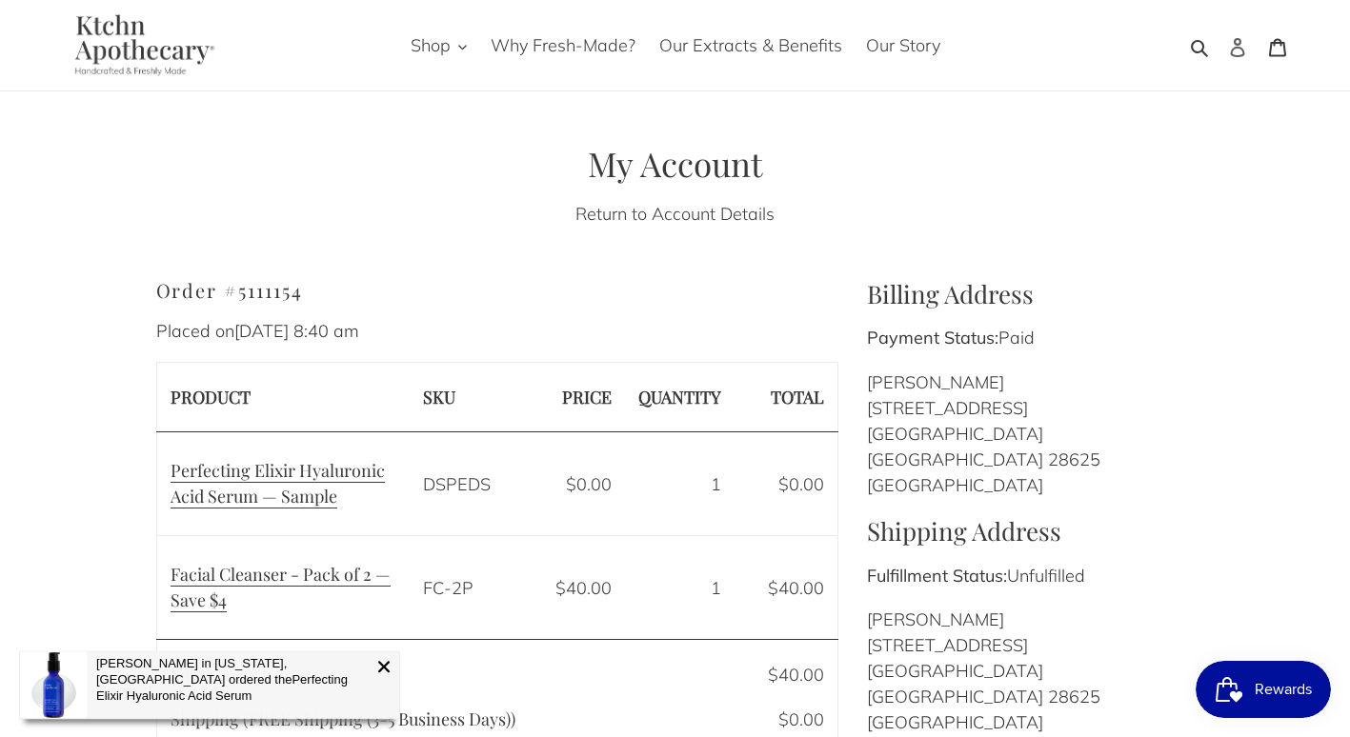
click at [1234, 56] on icon at bounding box center [1237, 47] width 14 height 19
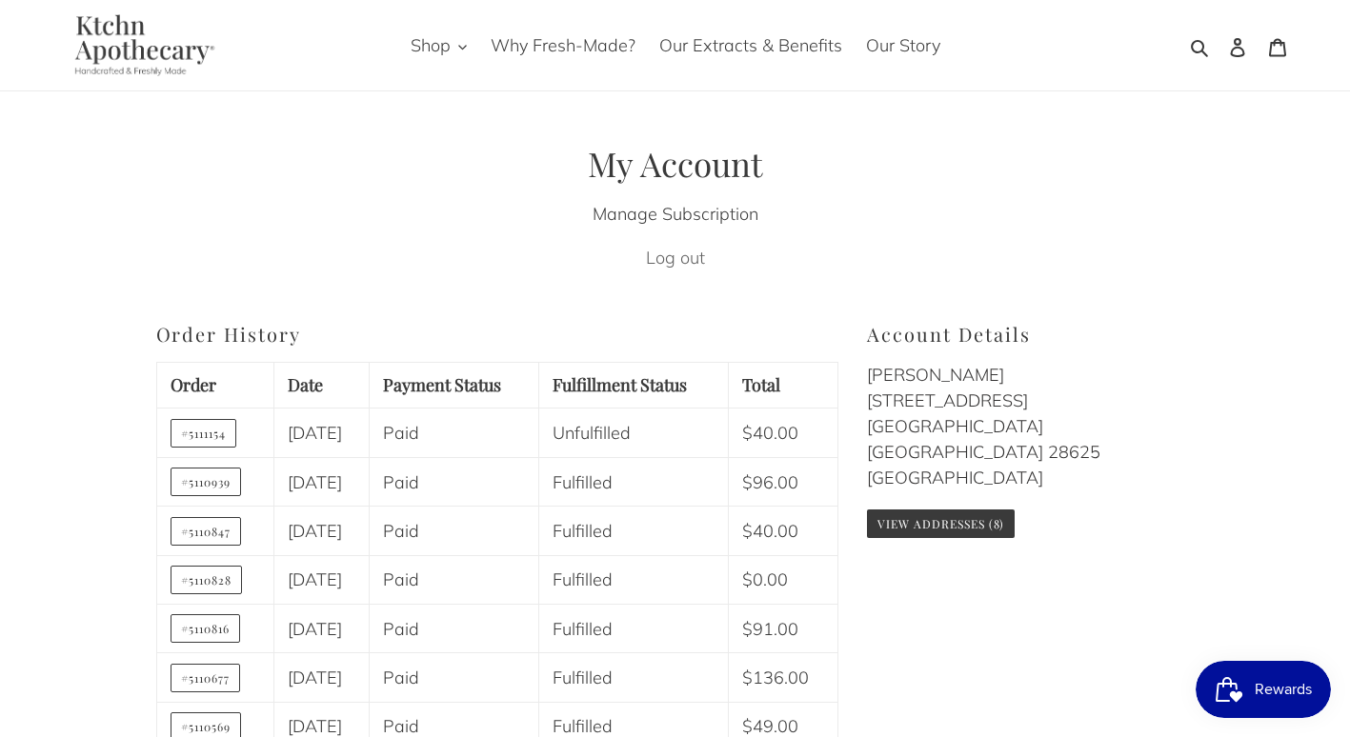
click at [656, 253] on link "Log out" at bounding box center [675, 258] width 59 height 22
